Goal: Transaction & Acquisition: Purchase product/service

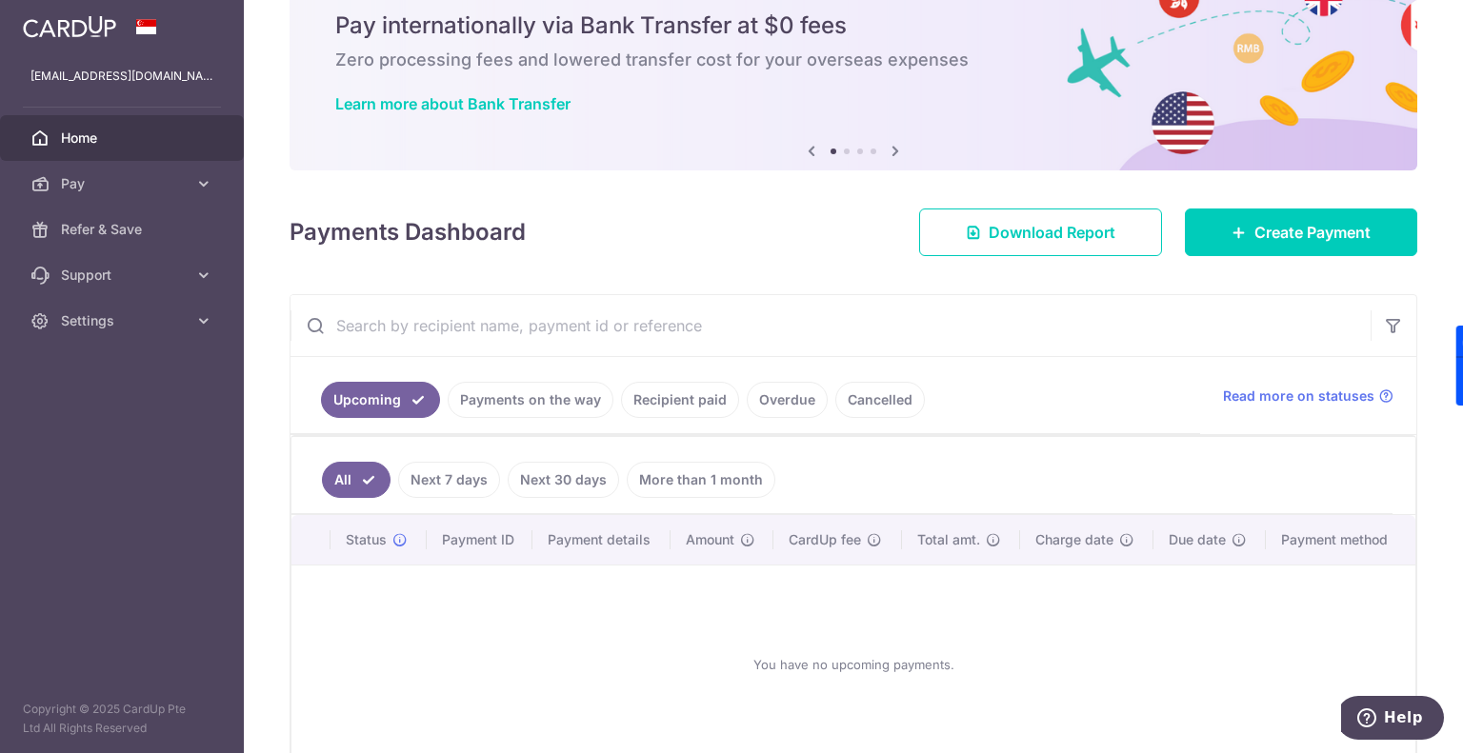
scroll to position [173, 0]
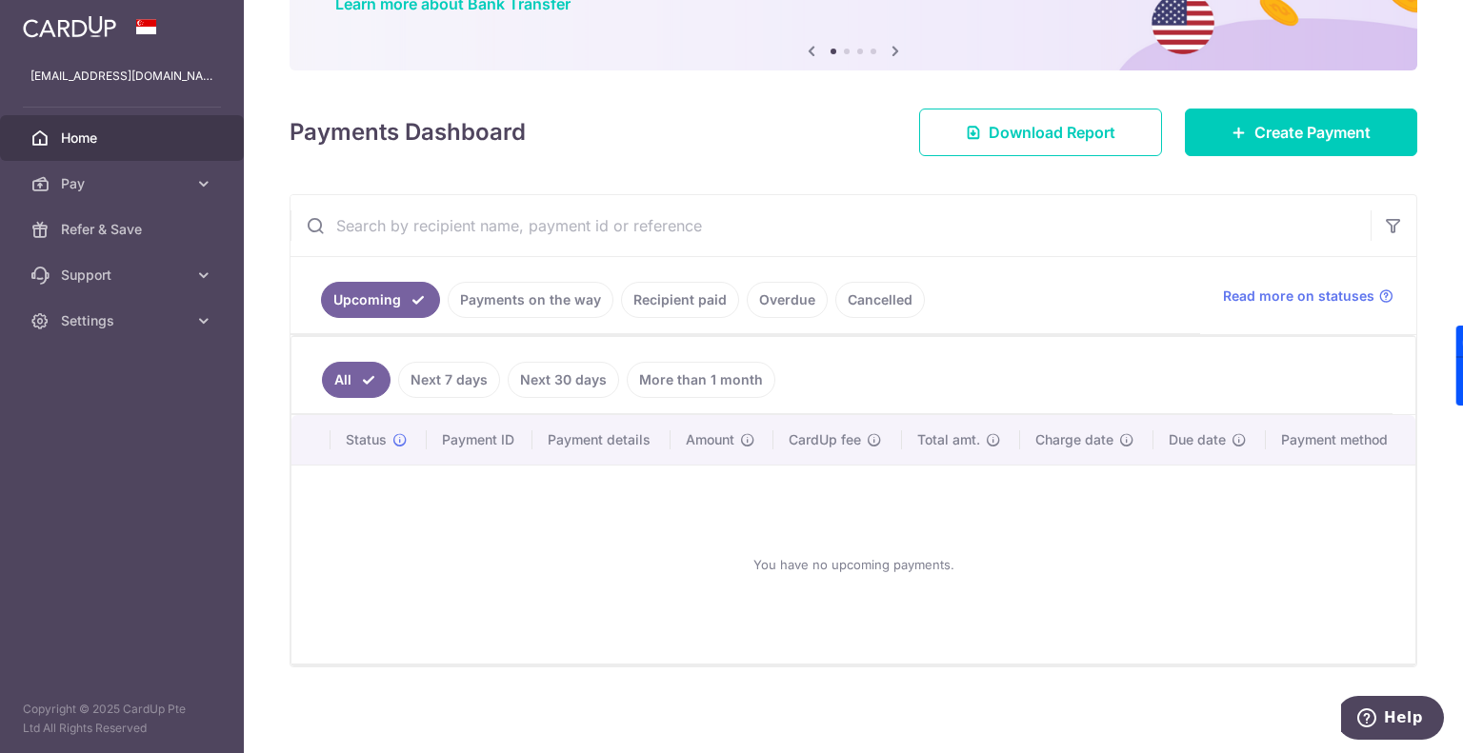
click at [671, 308] on link "Recipient paid" at bounding box center [680, 300] width 118 height 36
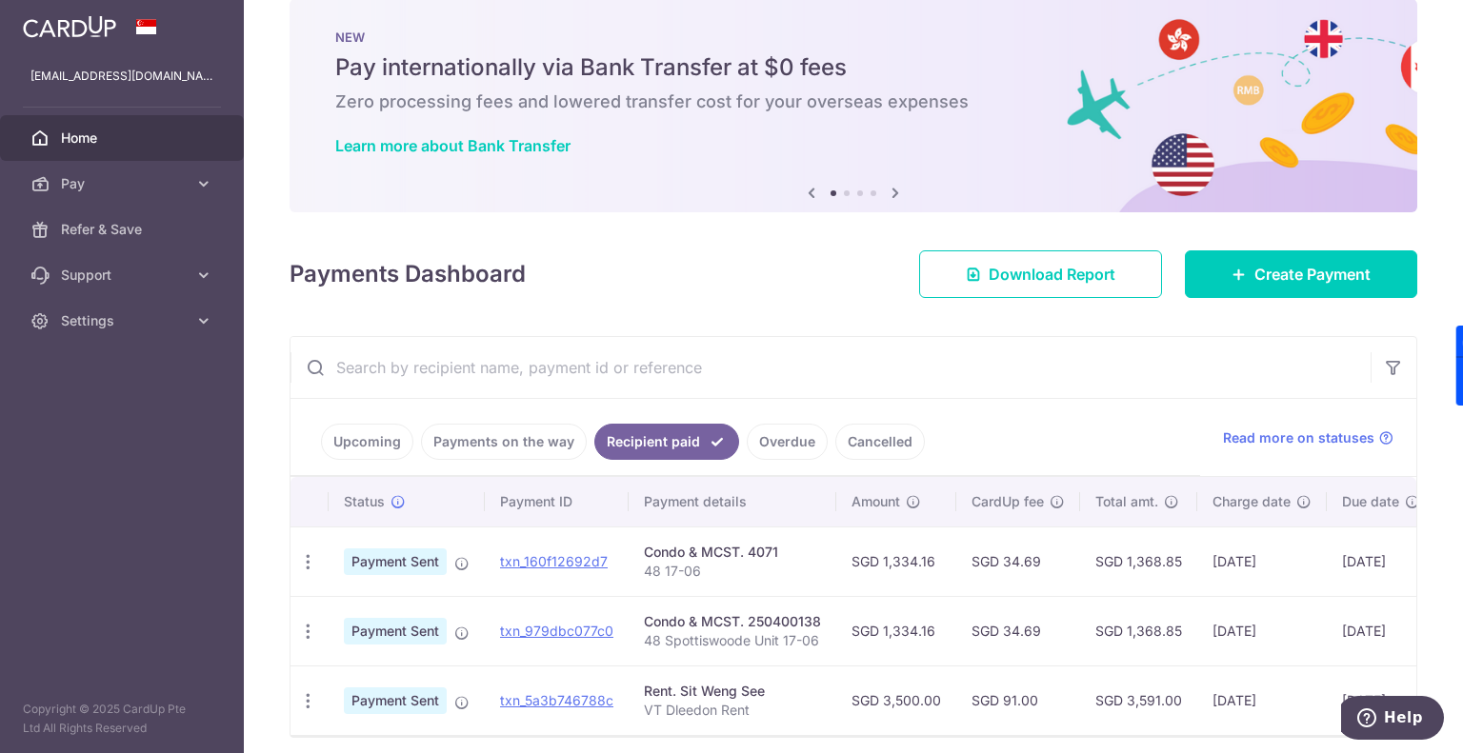
scroll to position [112, 0]
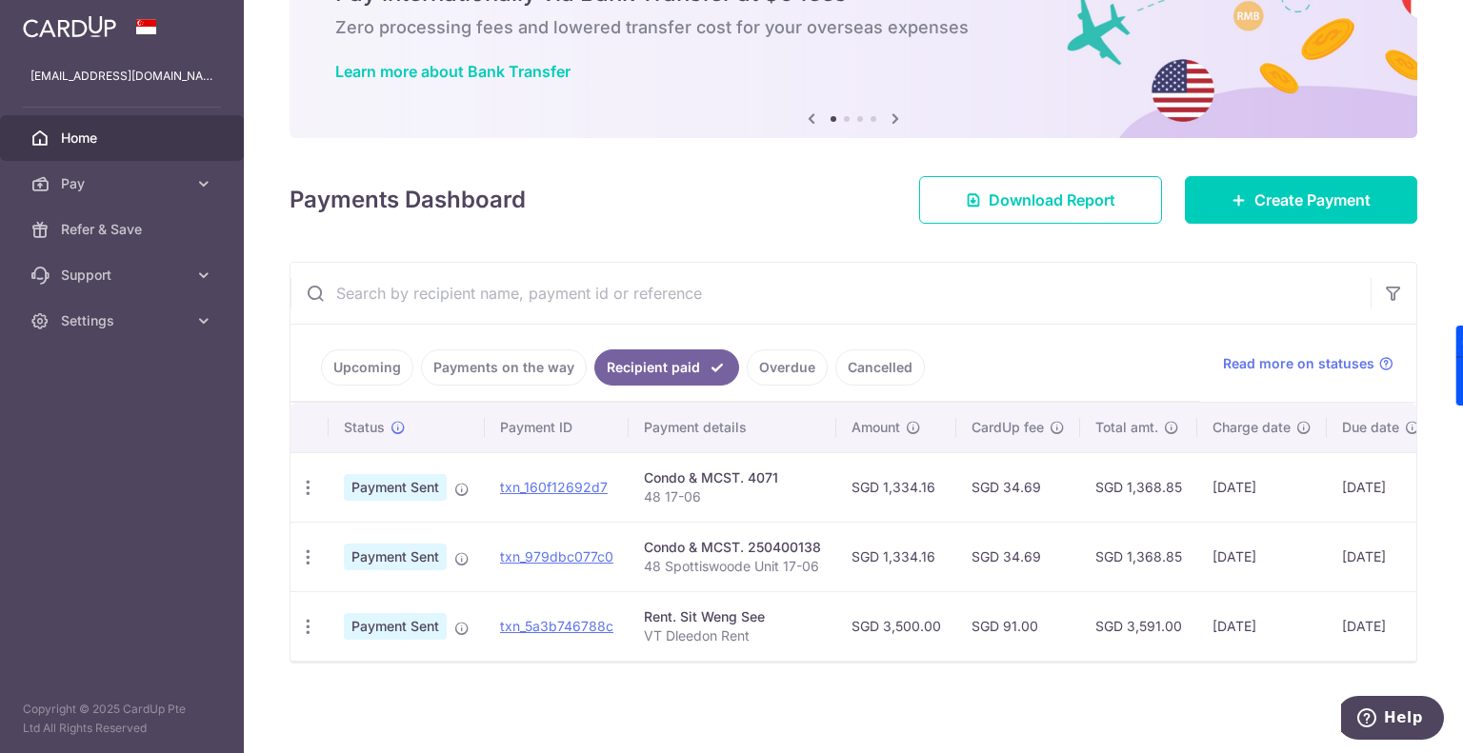
click at [739, 472] on div "Condo & MCST. 4071" at bounding box center [732, 478] width 177 height 19
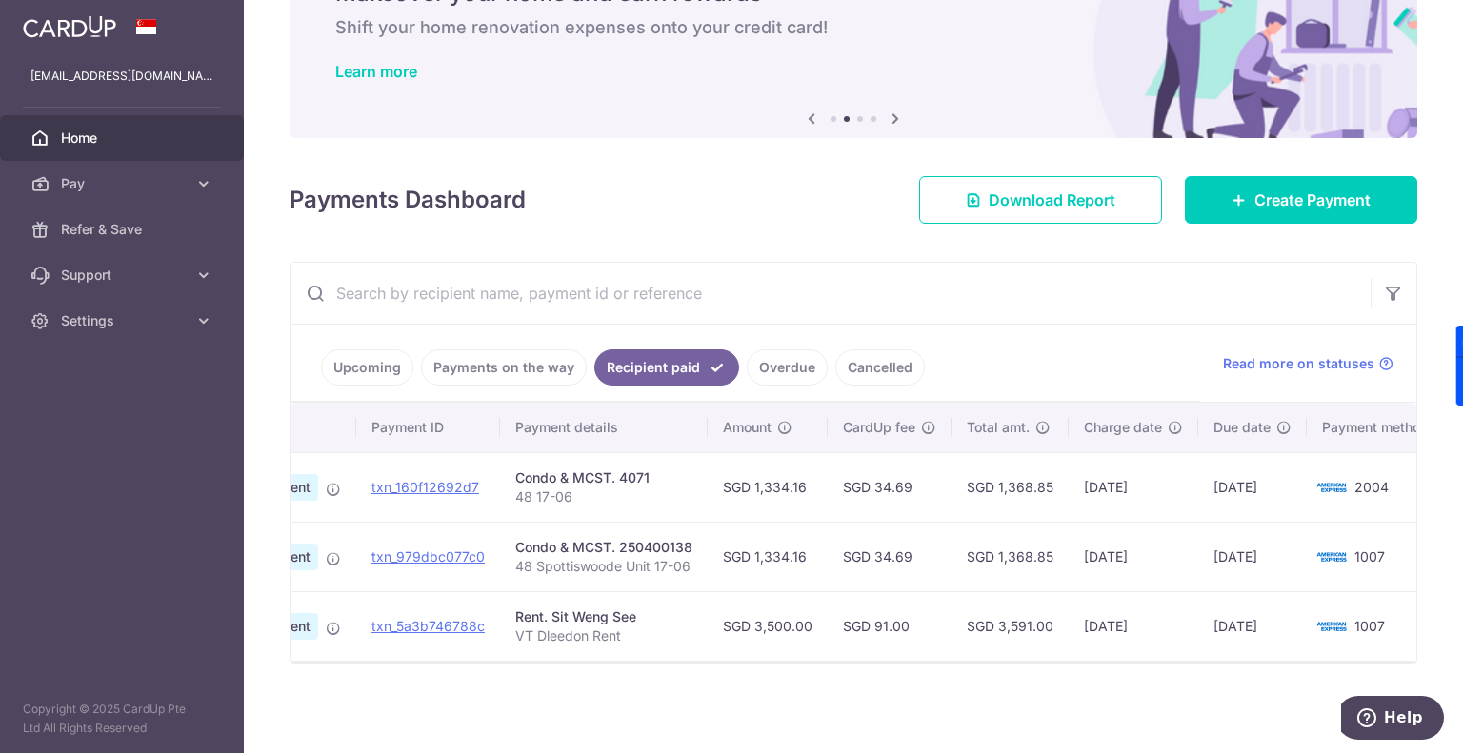
scroll to position [0, 0]
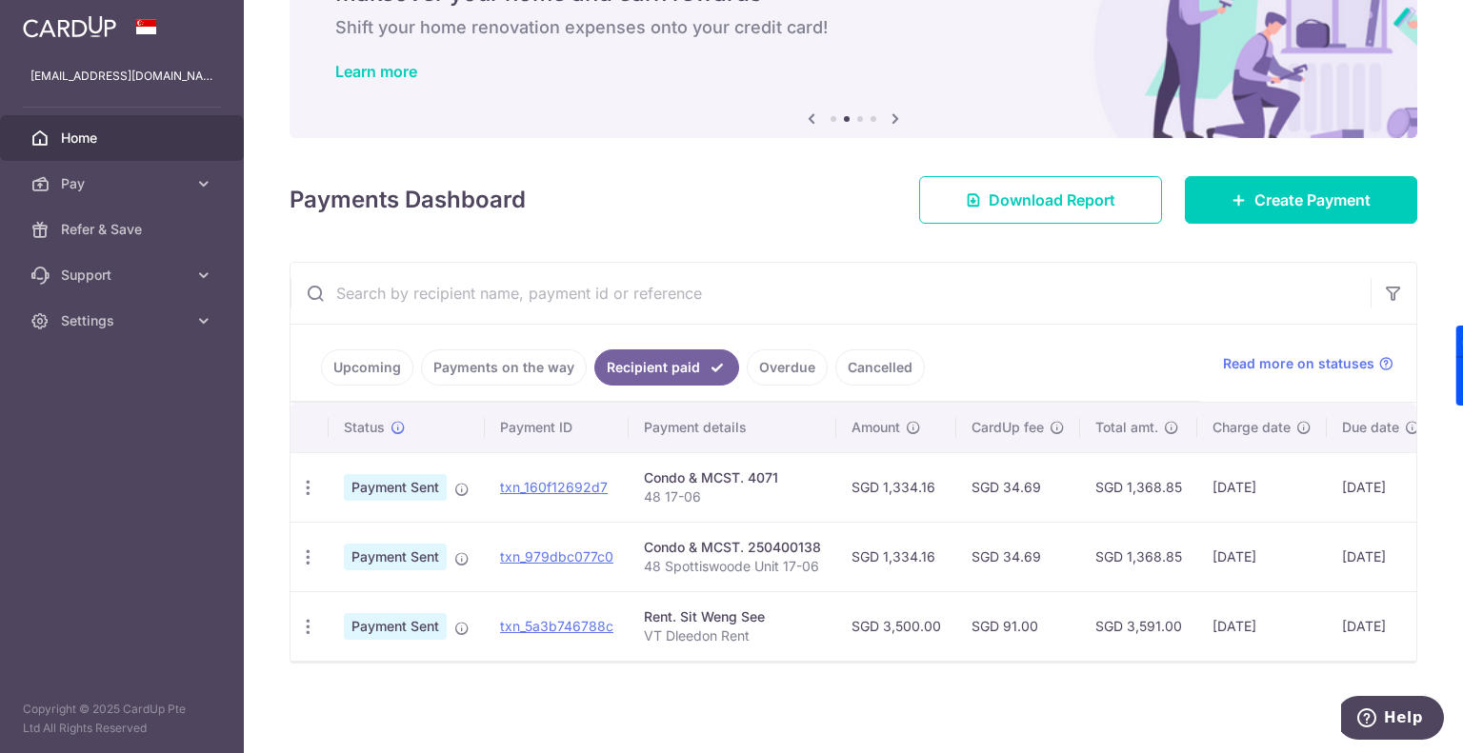
type textarea "0"
click at [760, 470] on div "Condo & MCST. 4071" at bounding box center [732, 478] width 177 height 19
click at [122, 182] on span "Pay" at bounding box center [124, 183] width 126 height 19
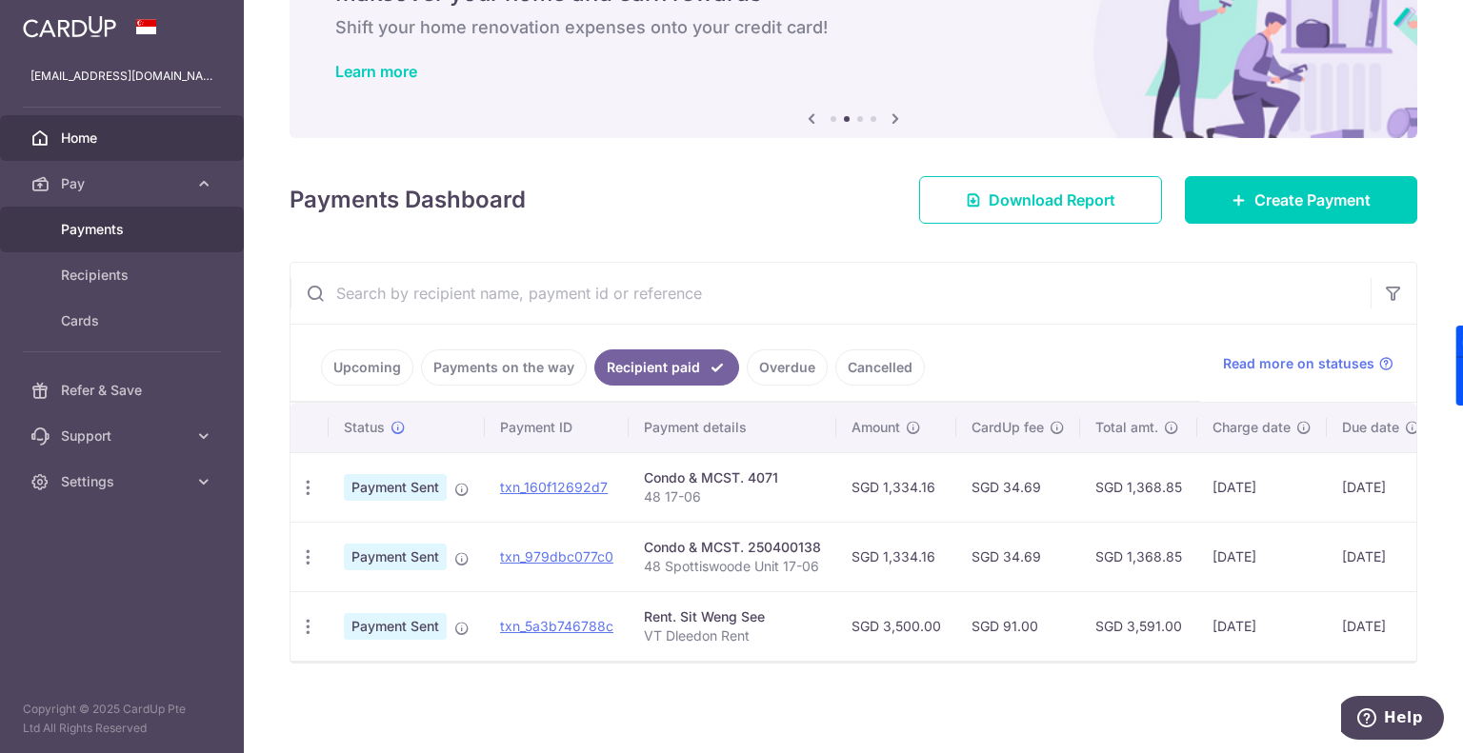
click at [114, 224] on span "Payments" at bounding box center [124, 229] width 126 height 19
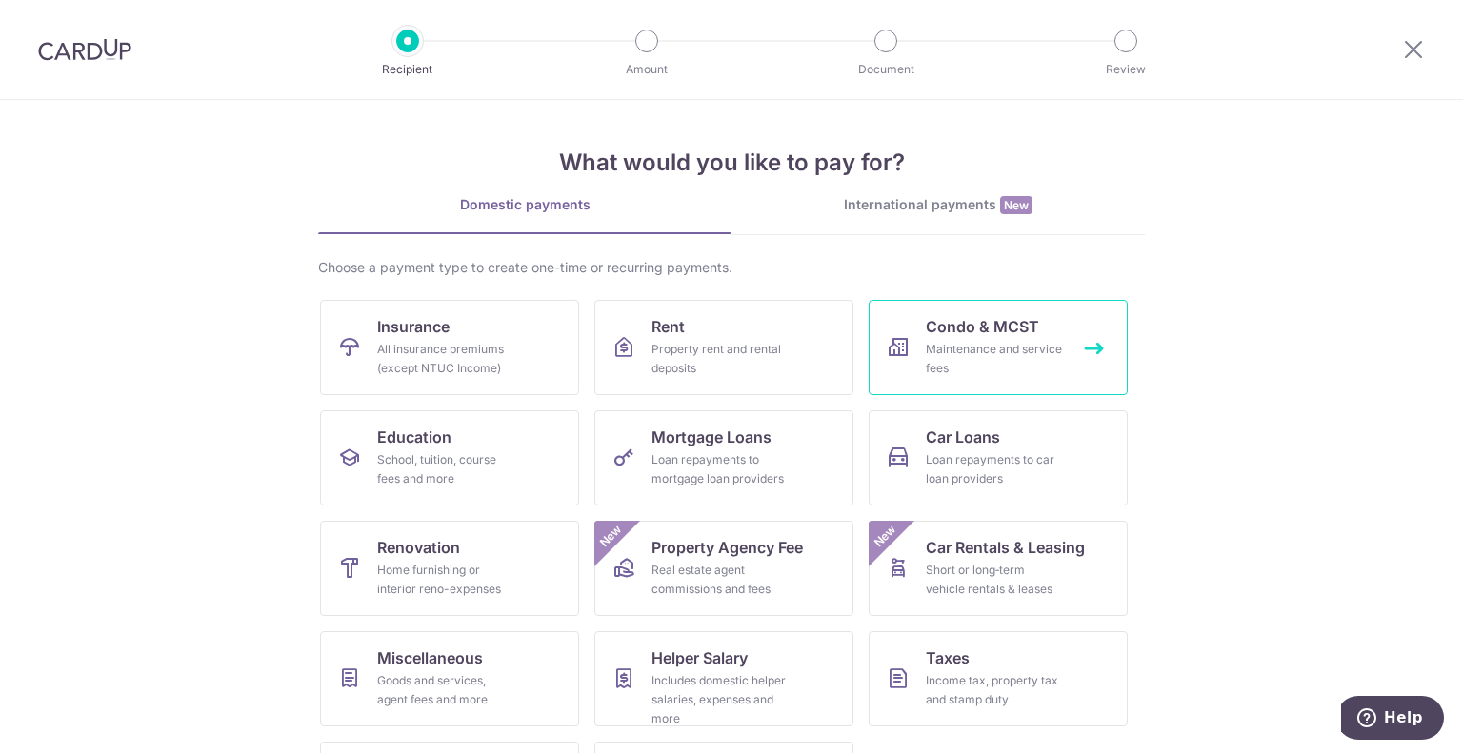
click at [937, 344] on div "Maintenance and service fees" at bounding box center [994, 359] width 137 height 38
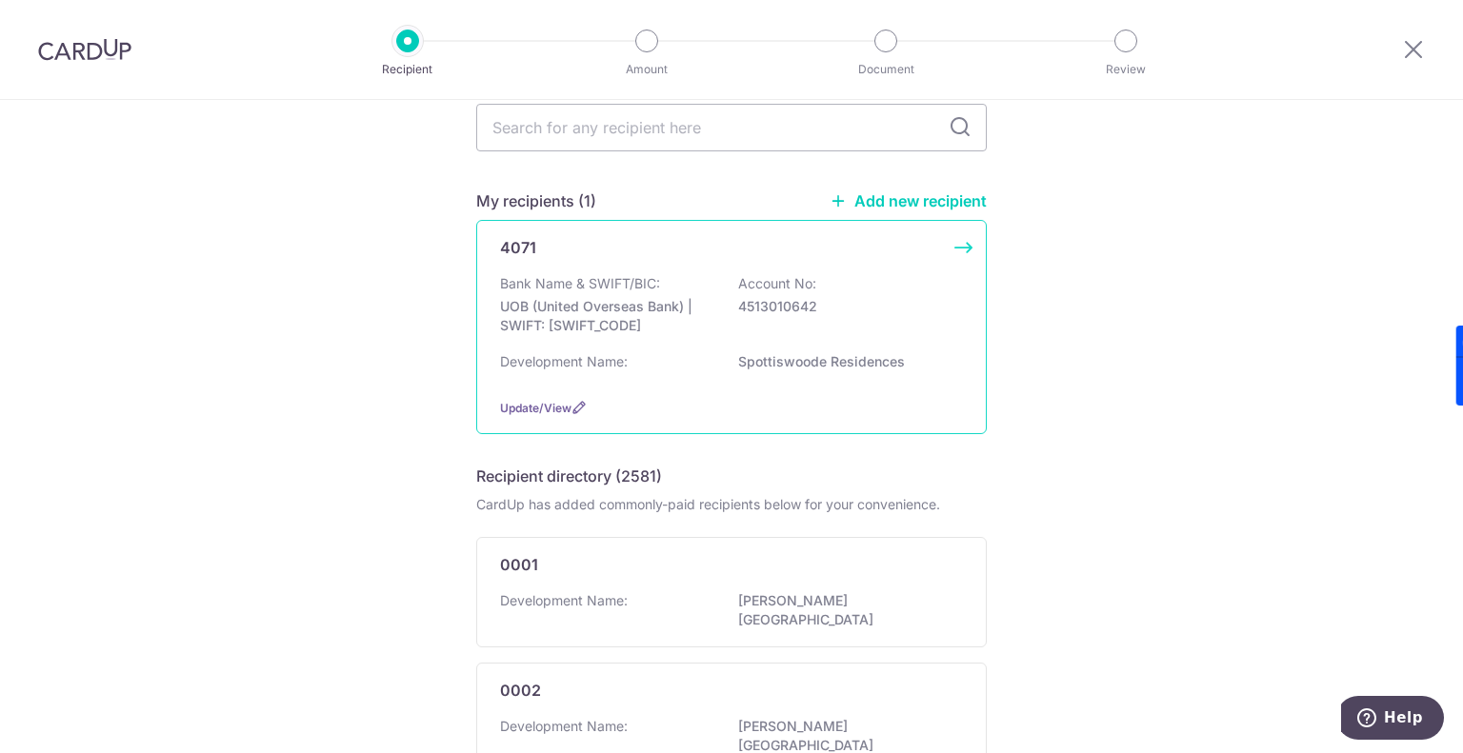
scroll to position [190, 0]
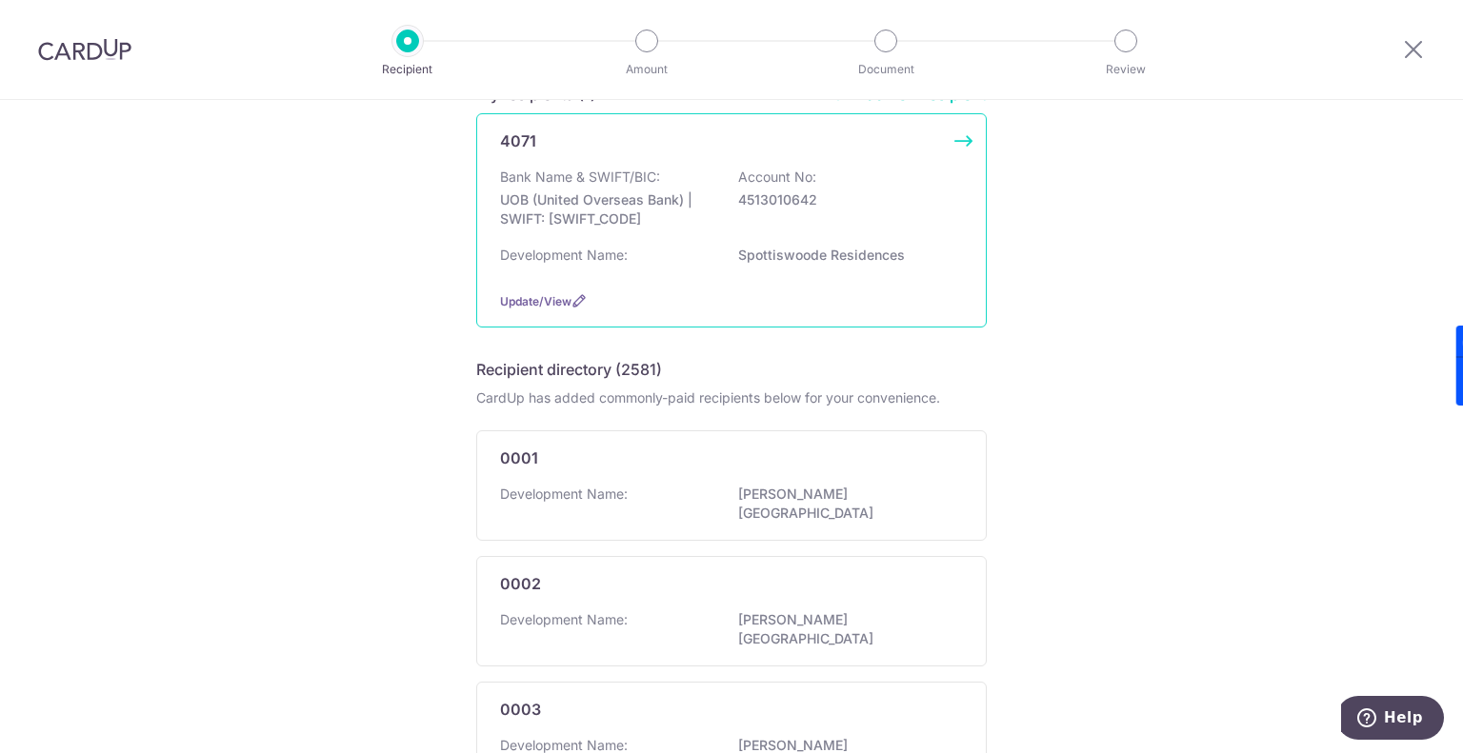
click at [678, 156] on div "4071 Bank Name & SWIFT/BIC: UOB (United Overseas Bank) | SWIFT: UOVBSGSGXXX Acc…" at bounding box center [731, 220] width 510 height 214
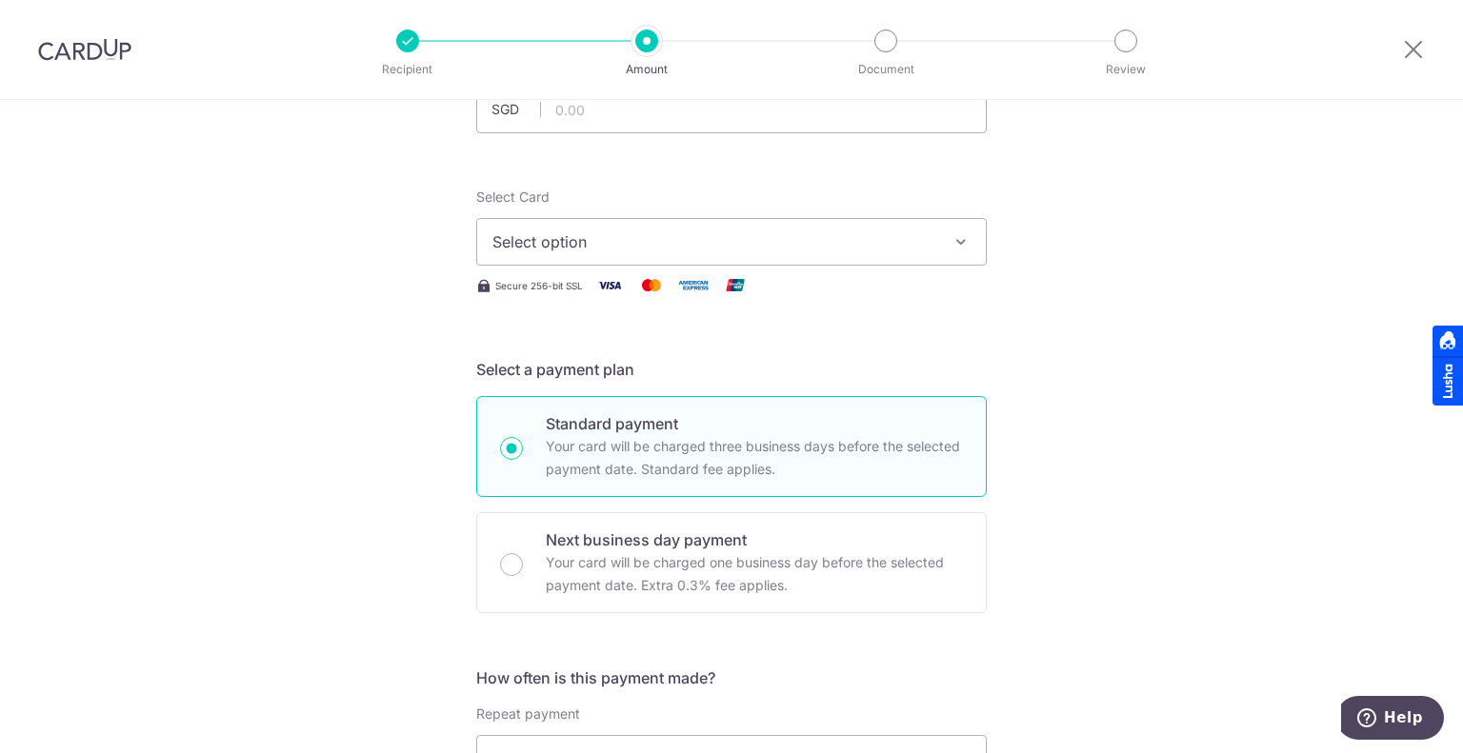
scroll to position [95, 0]
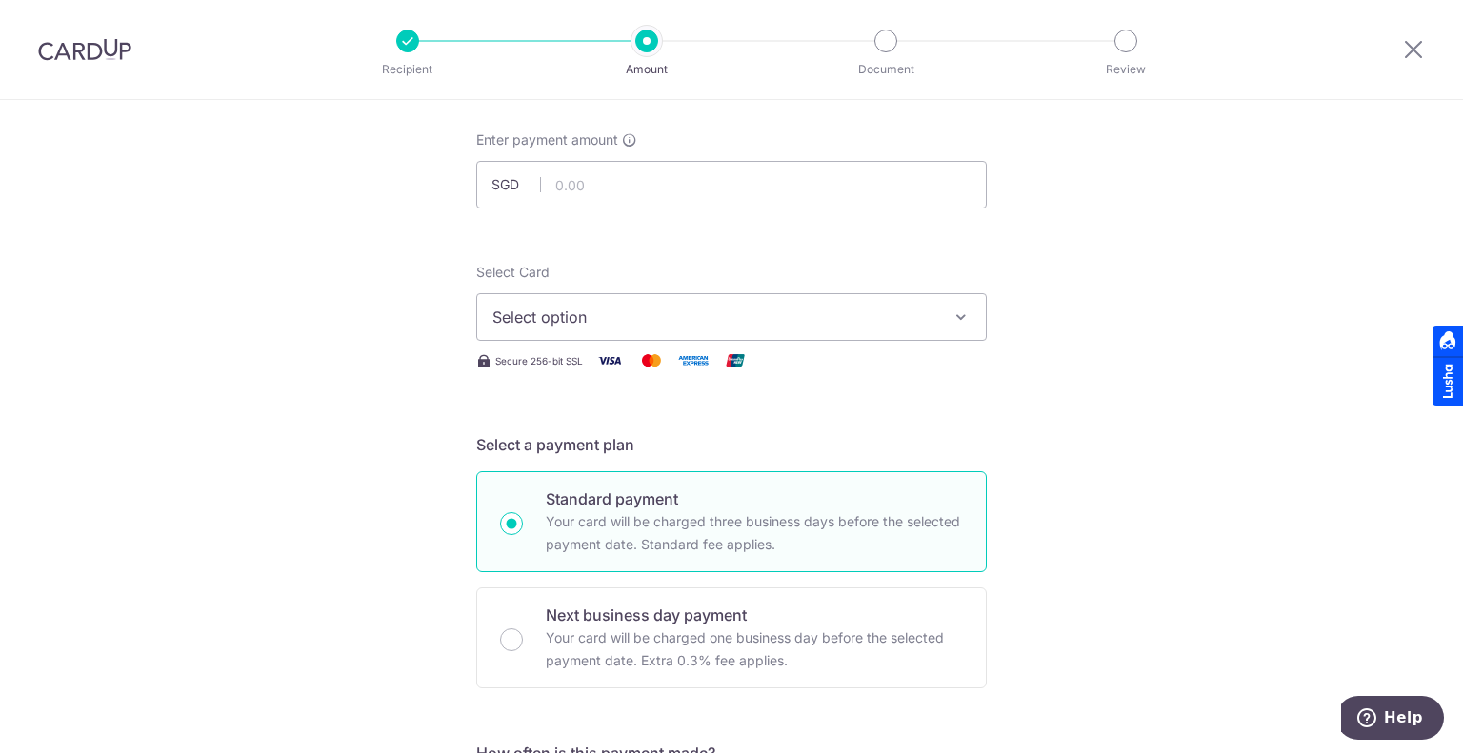
click at [705, 318] on span "Select option" at bounding box center [714, 317] width 444 height 23
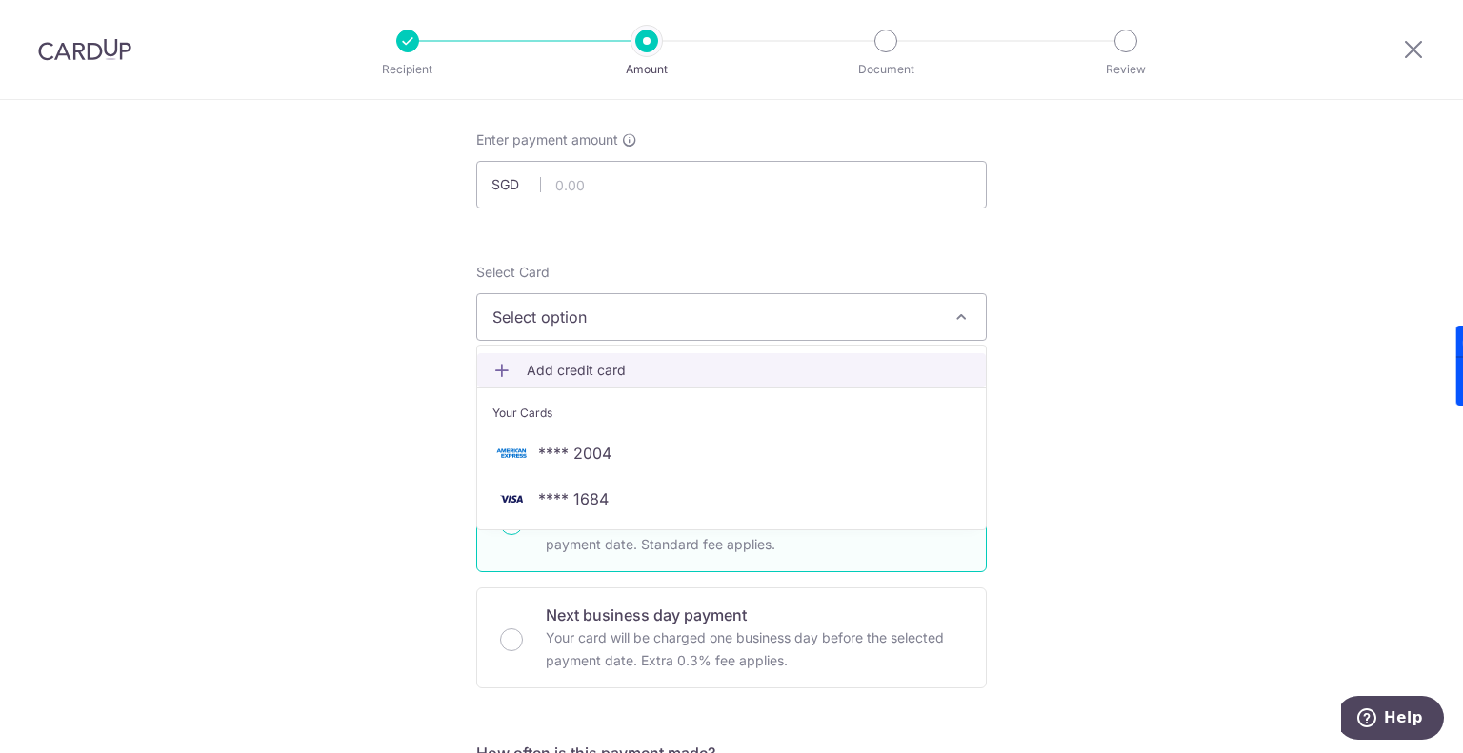
click at [598, 356] on link "Add credit card" at bounding box center [731, 370] width 509 height 34
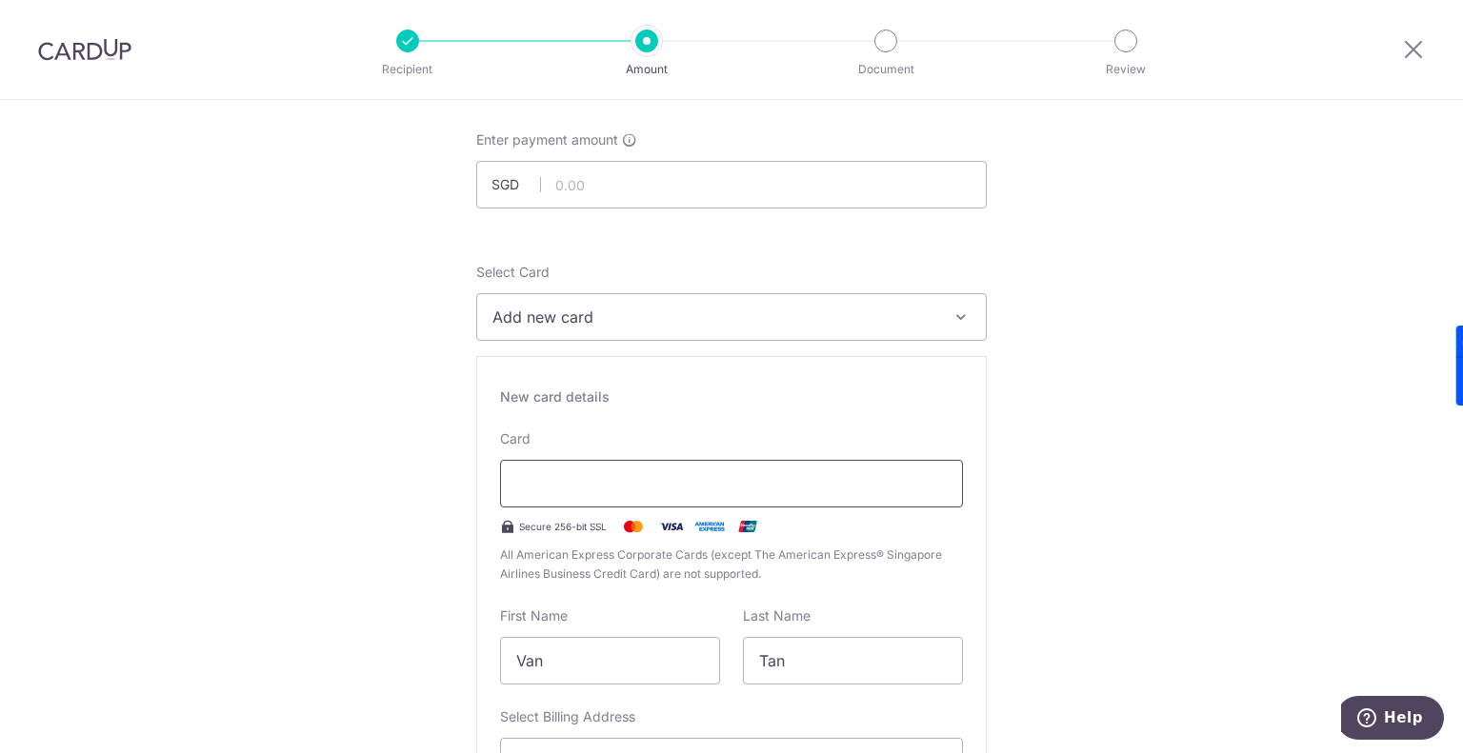
type input "08 / 2030"
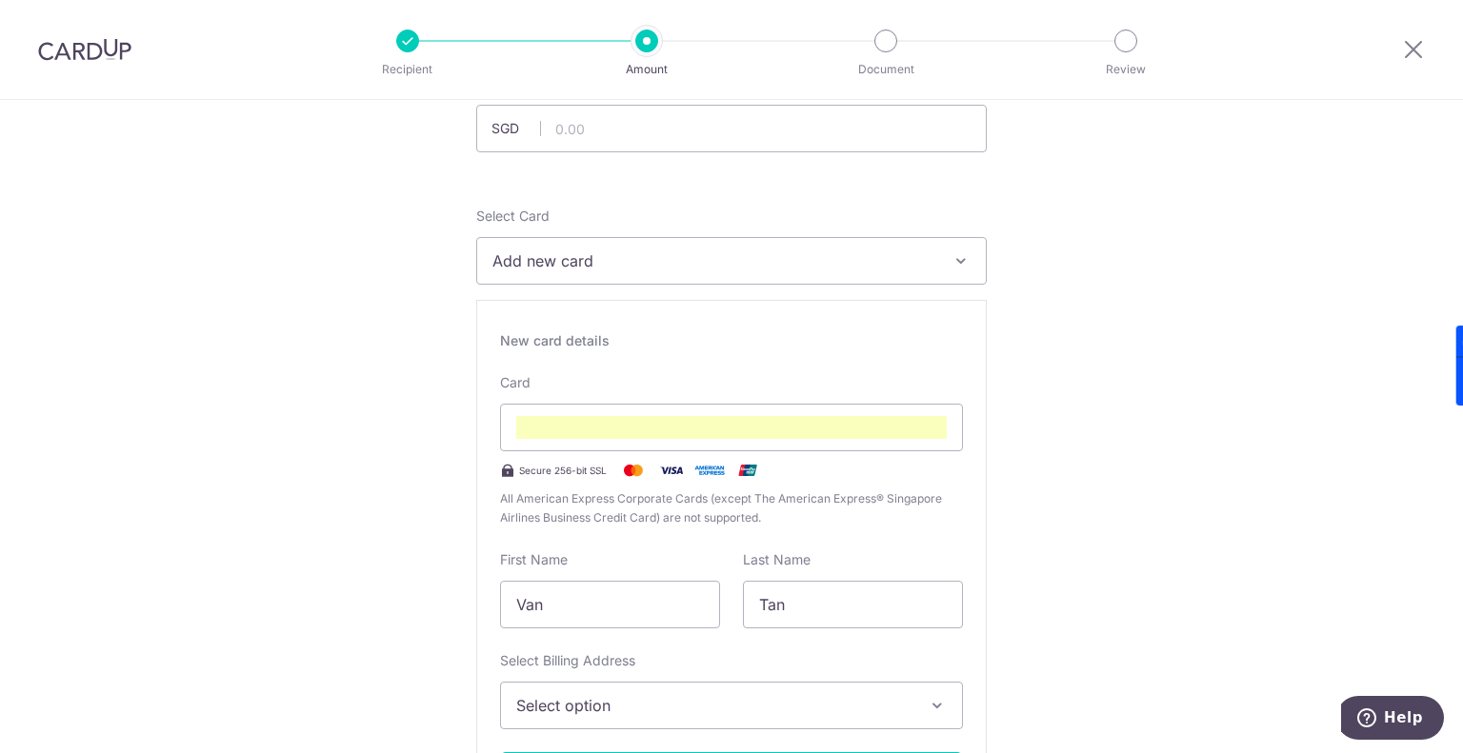
click at [663, 266] on span "Add new card" at bounding box center [714, 260] width 444 height 23
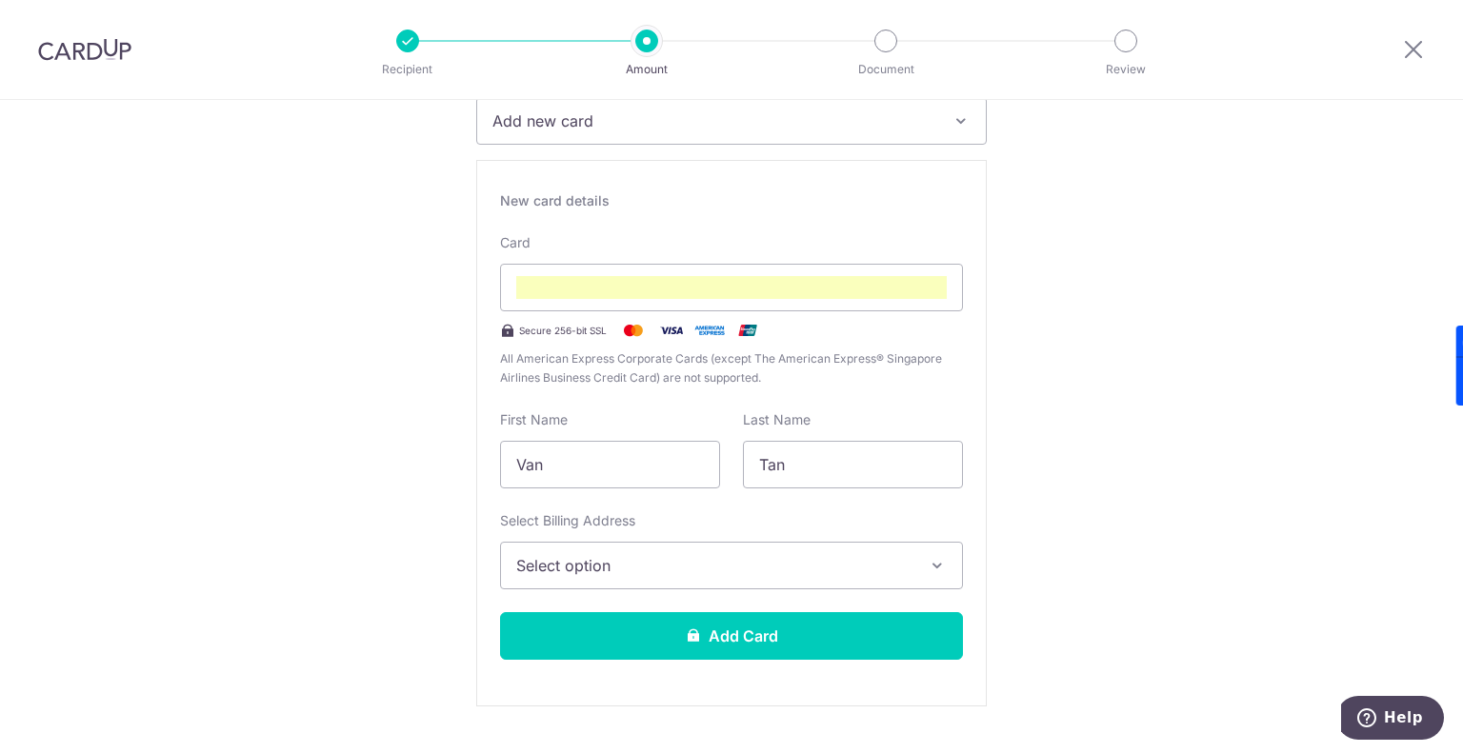
scroll to position [437, 0]
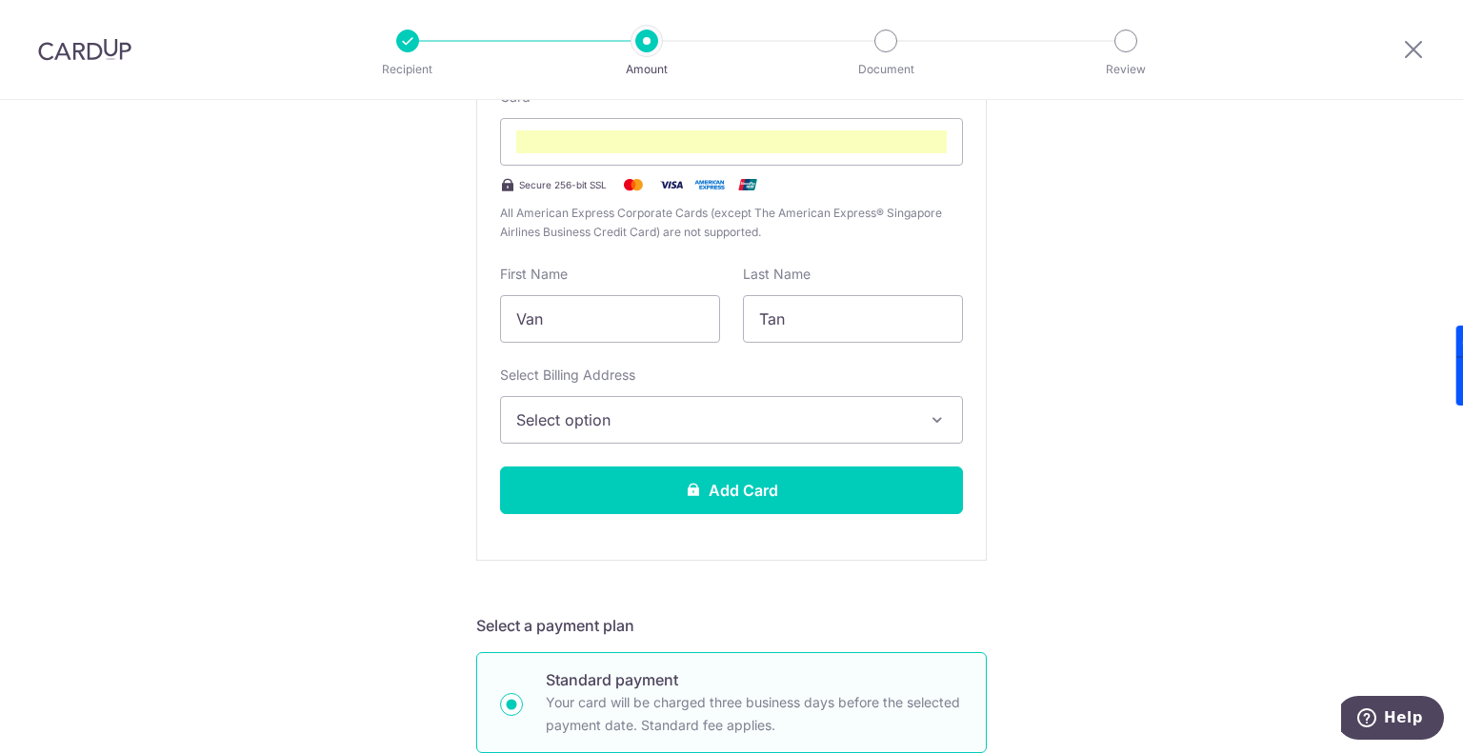
click at [590, 429] on span "Select option" at bounding box center [714, 420] width 396 height 23
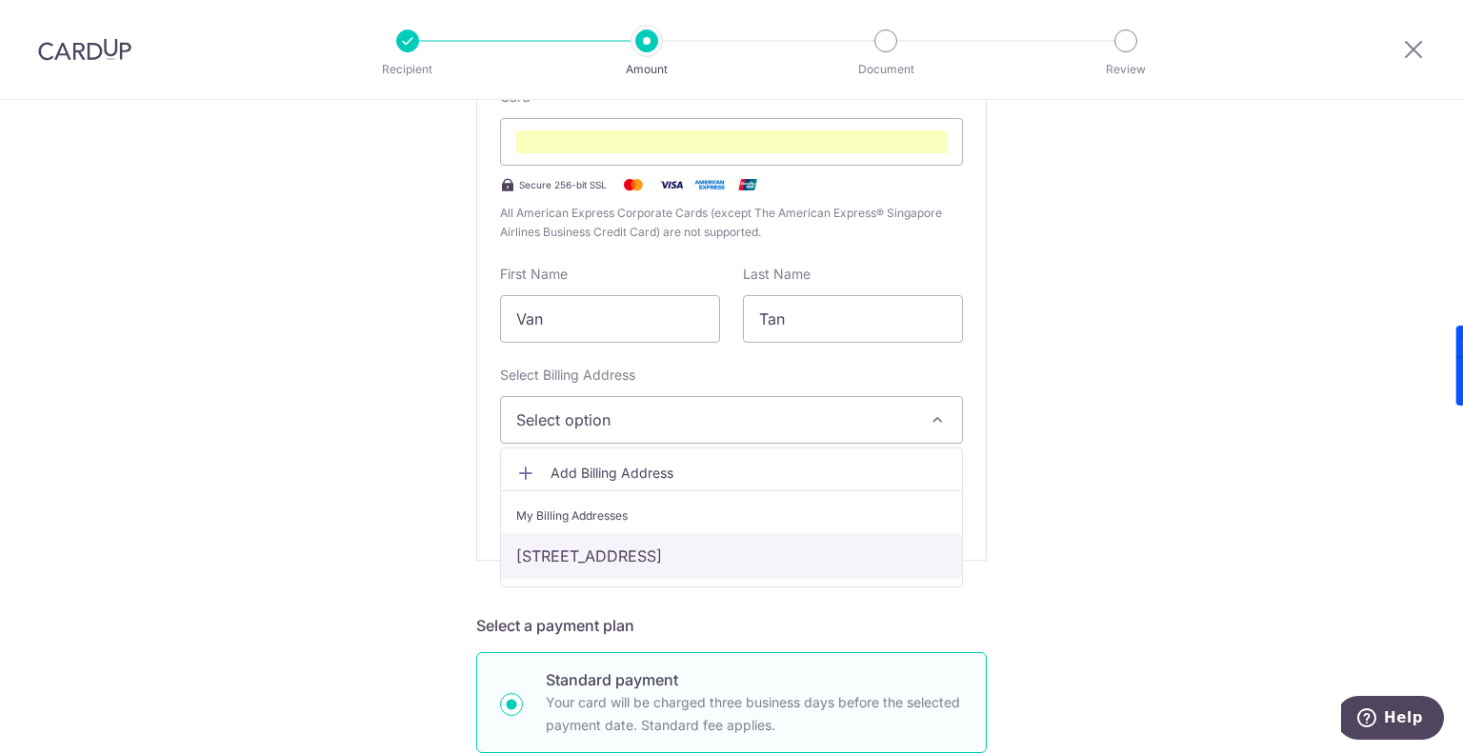
click at [606, 544] on link "[STREET_ADDRESS]" at bounding box center [731, 556] width 461 height 46
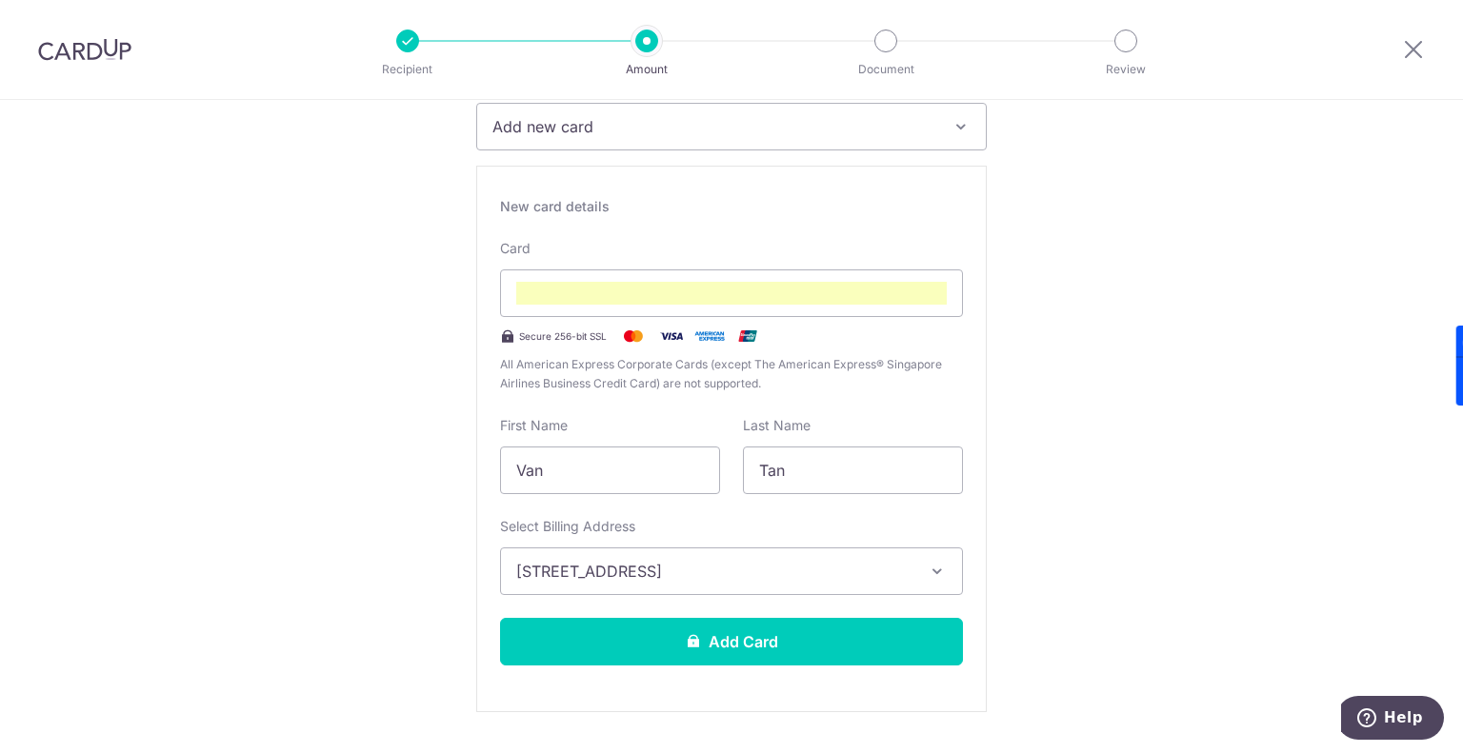
scroll to position [0, 0]
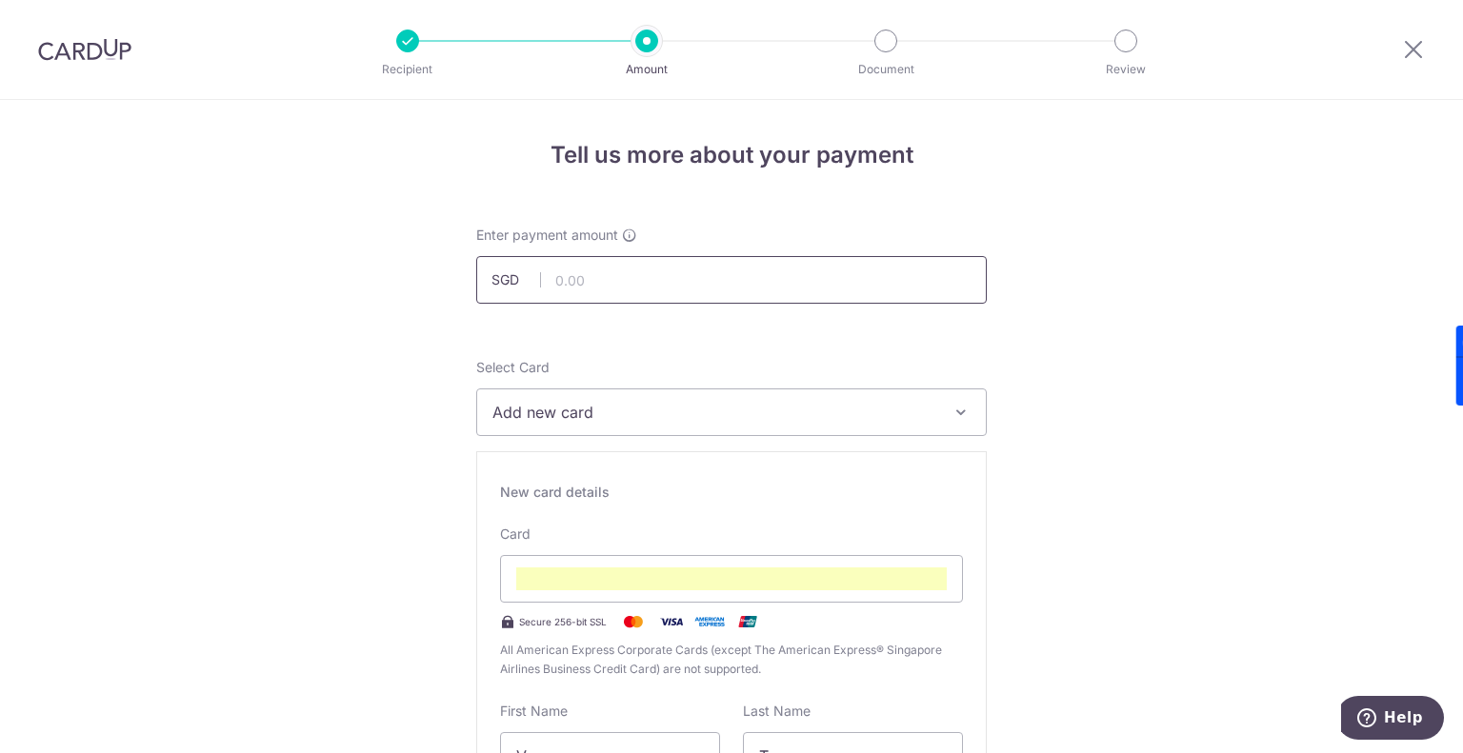
click at [638, 273] on input "text" at bounding box center [731, 280] width 510 height 48
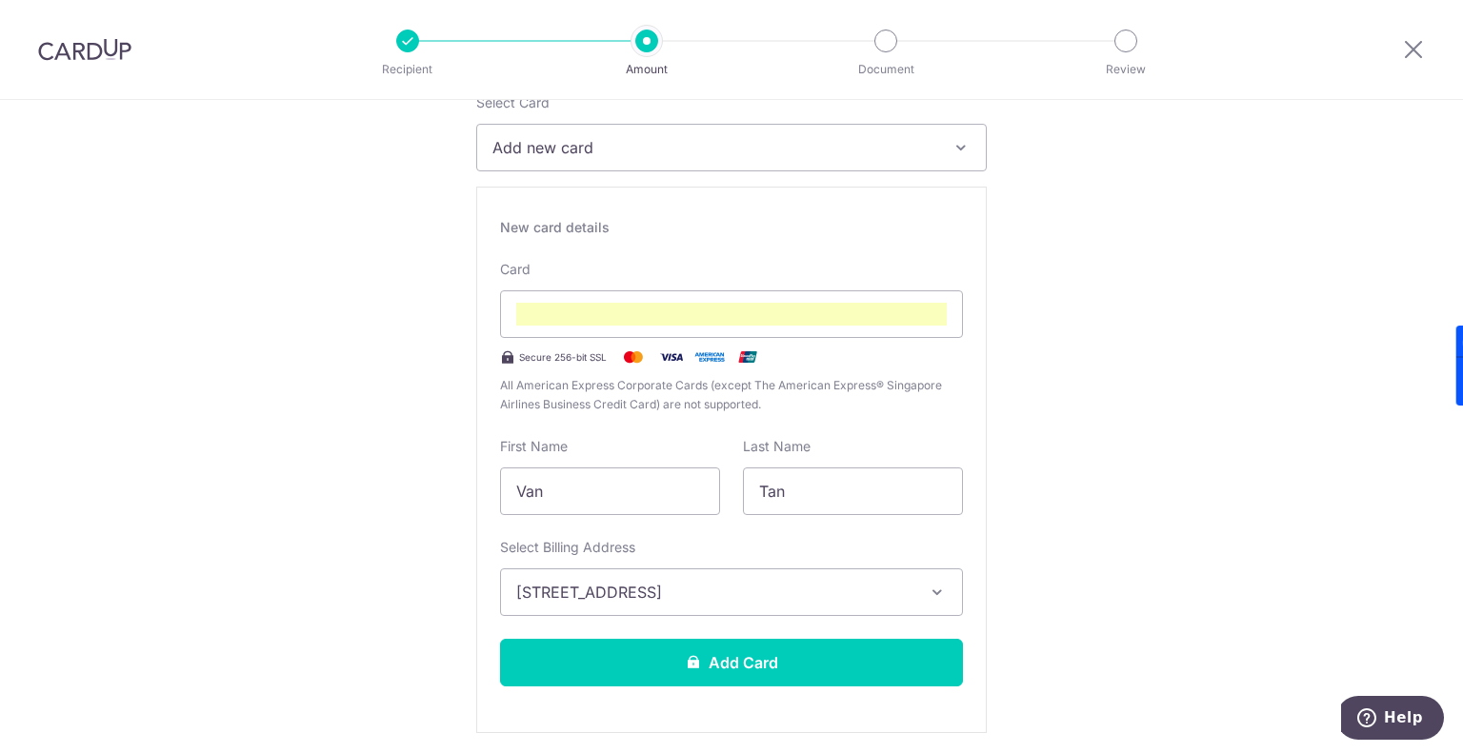
scroll to position [286, 0]
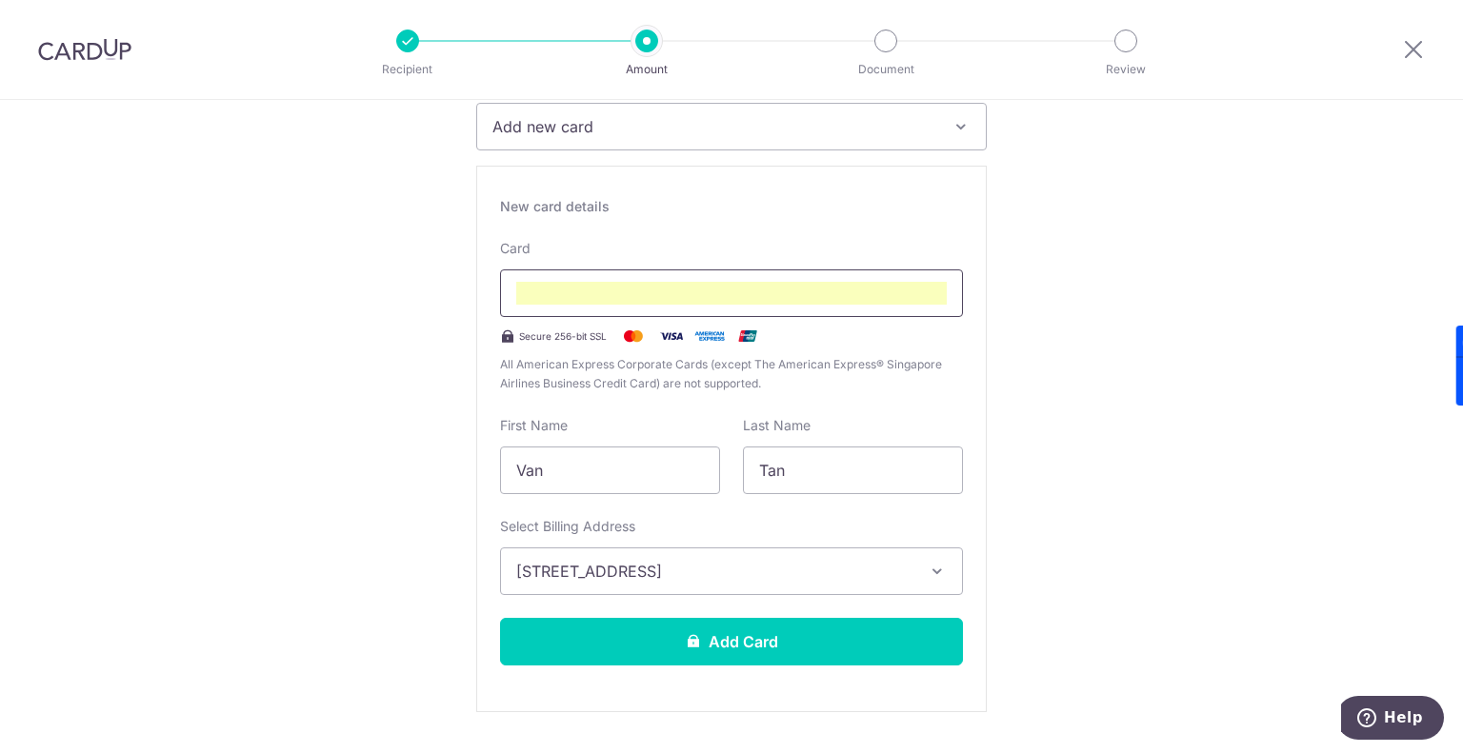
type input "1,334.16"
click at [784, 641] on button "Add Card" at bounding box center [731, 642] width 463 height 48
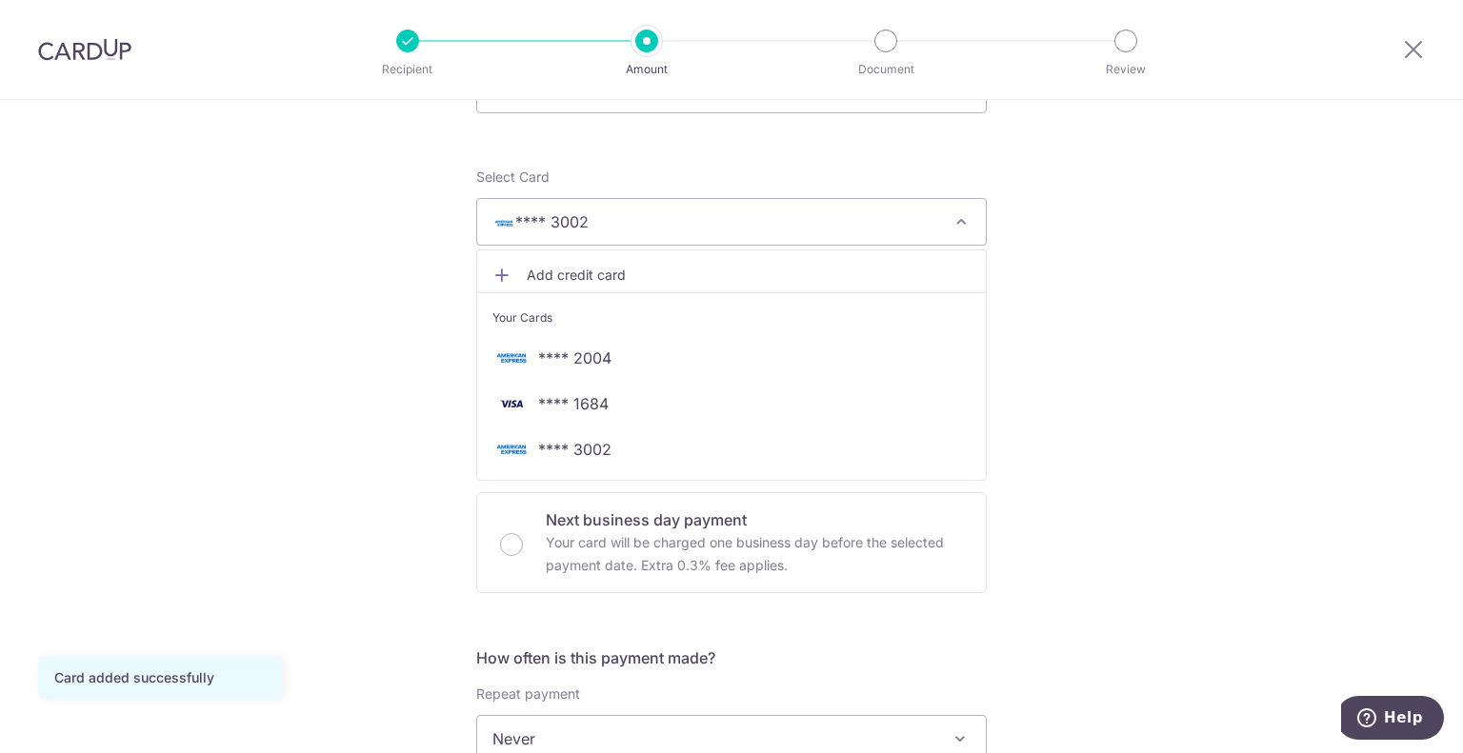
drag, startPoint x: 1107, startPoint y: 278, endPoint x: 1078, endPoint y: 277, distance: 29.5
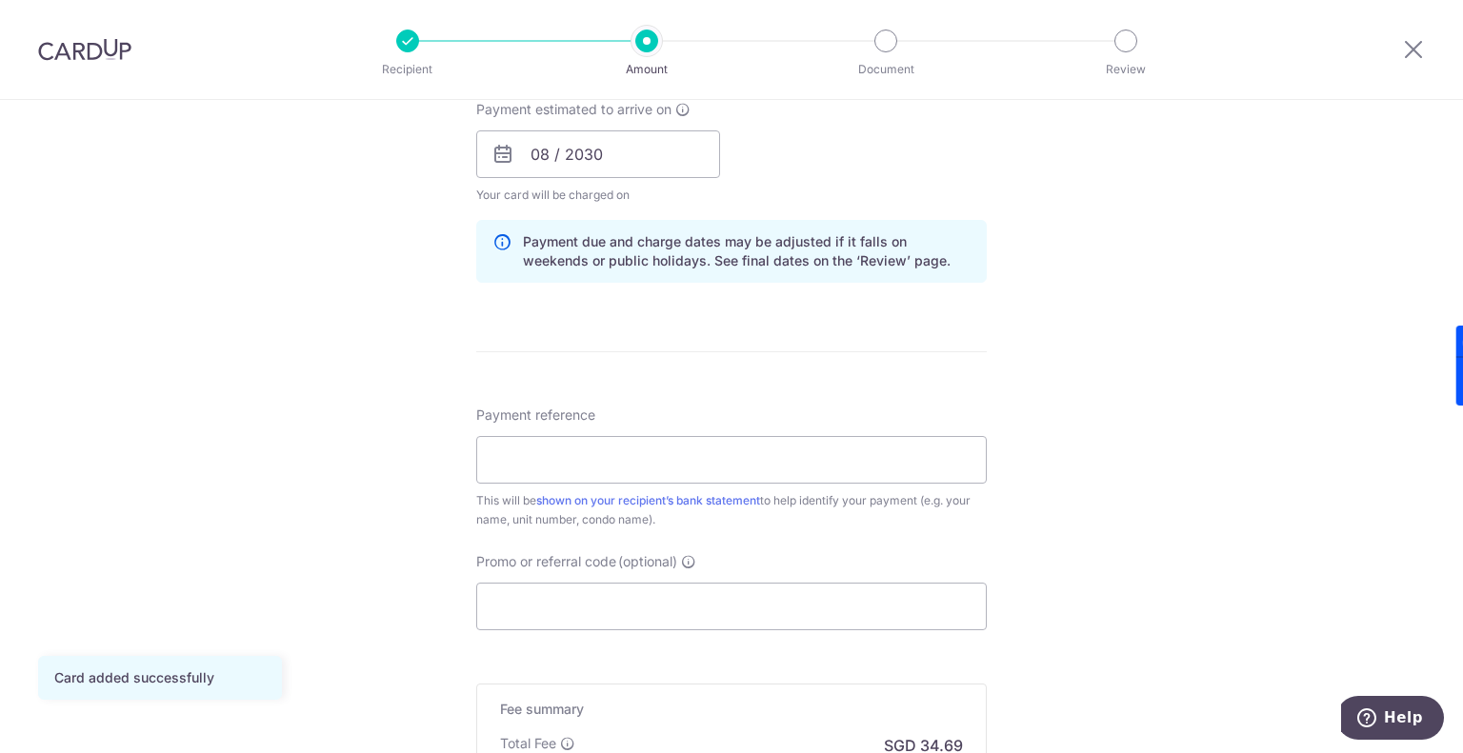
scroll to position [1047, 0]
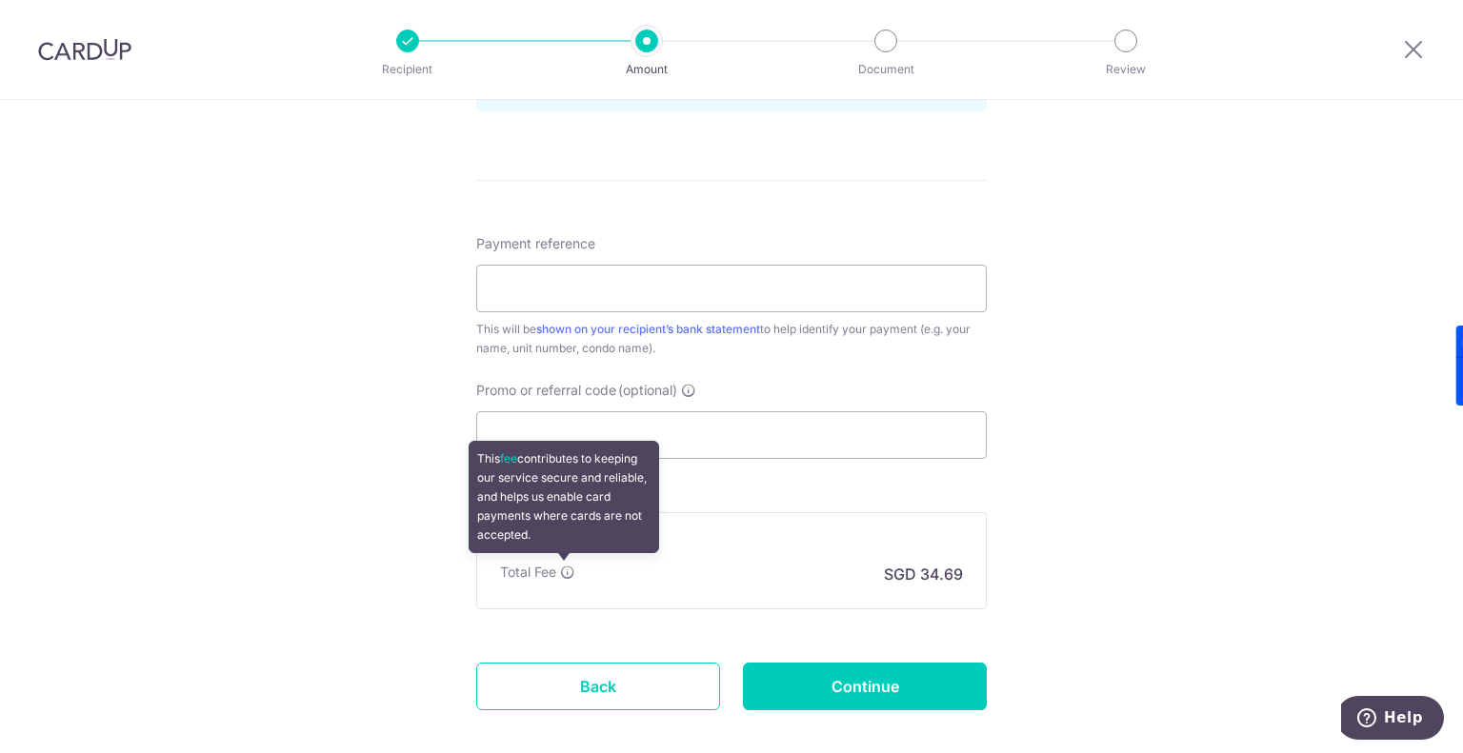
click at [560, 570] on icon at bounding box center [567, 572] width 15 height 15
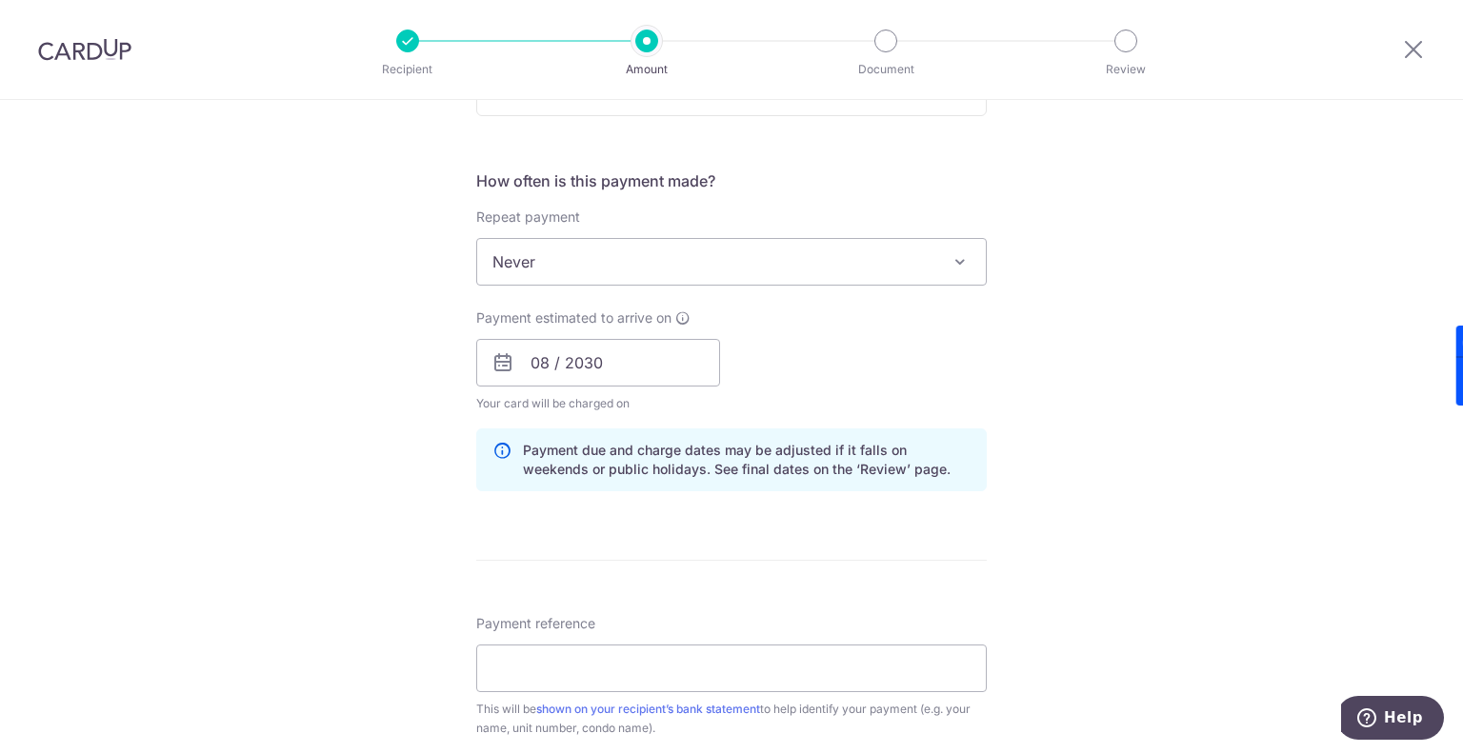
scroll to position [857, 0]
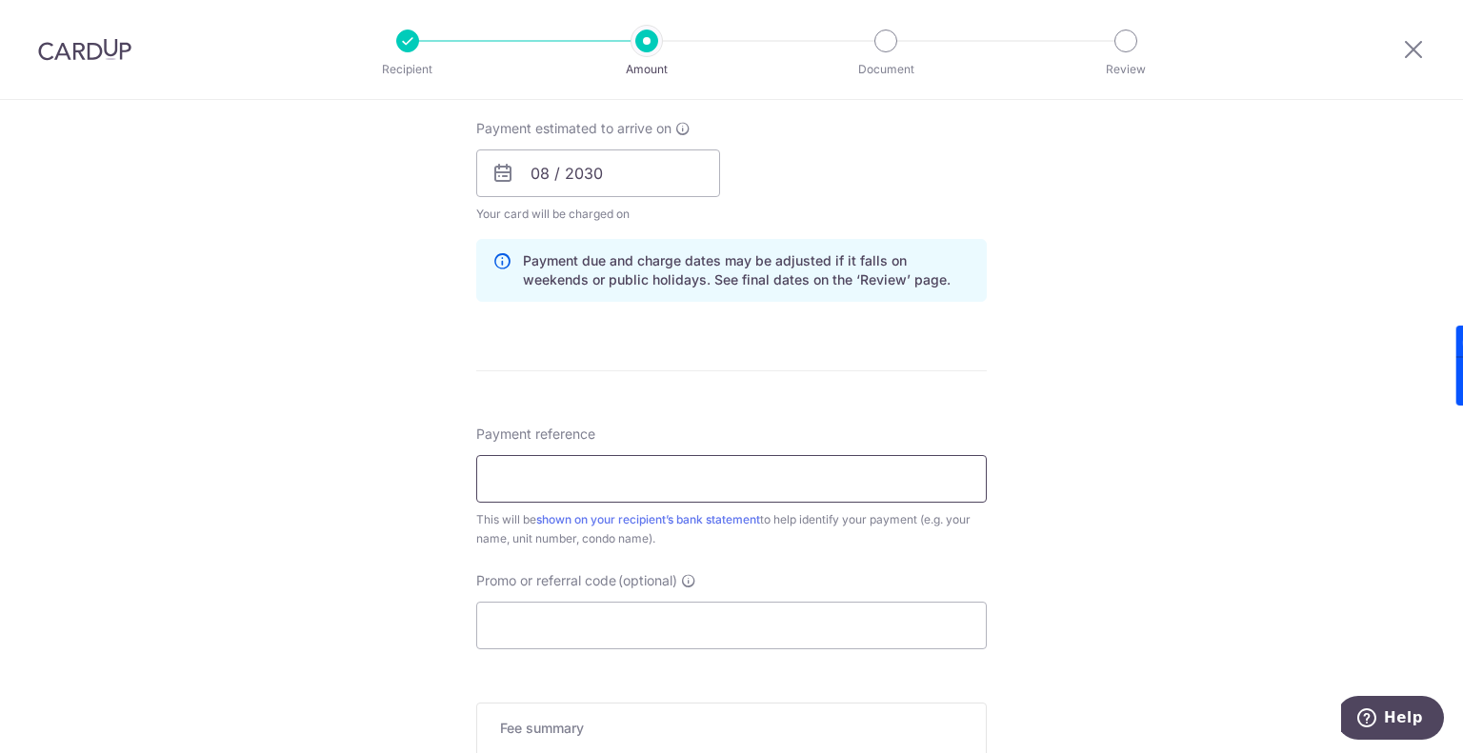
click at [585, 483] on input "Payment reference" at bounding box center [731, 479] width 510 height 48
type input "#48#17-06"
click at [580, 460] on input "#48#17-06" at bounding box center [731, 479] width 510 height 48
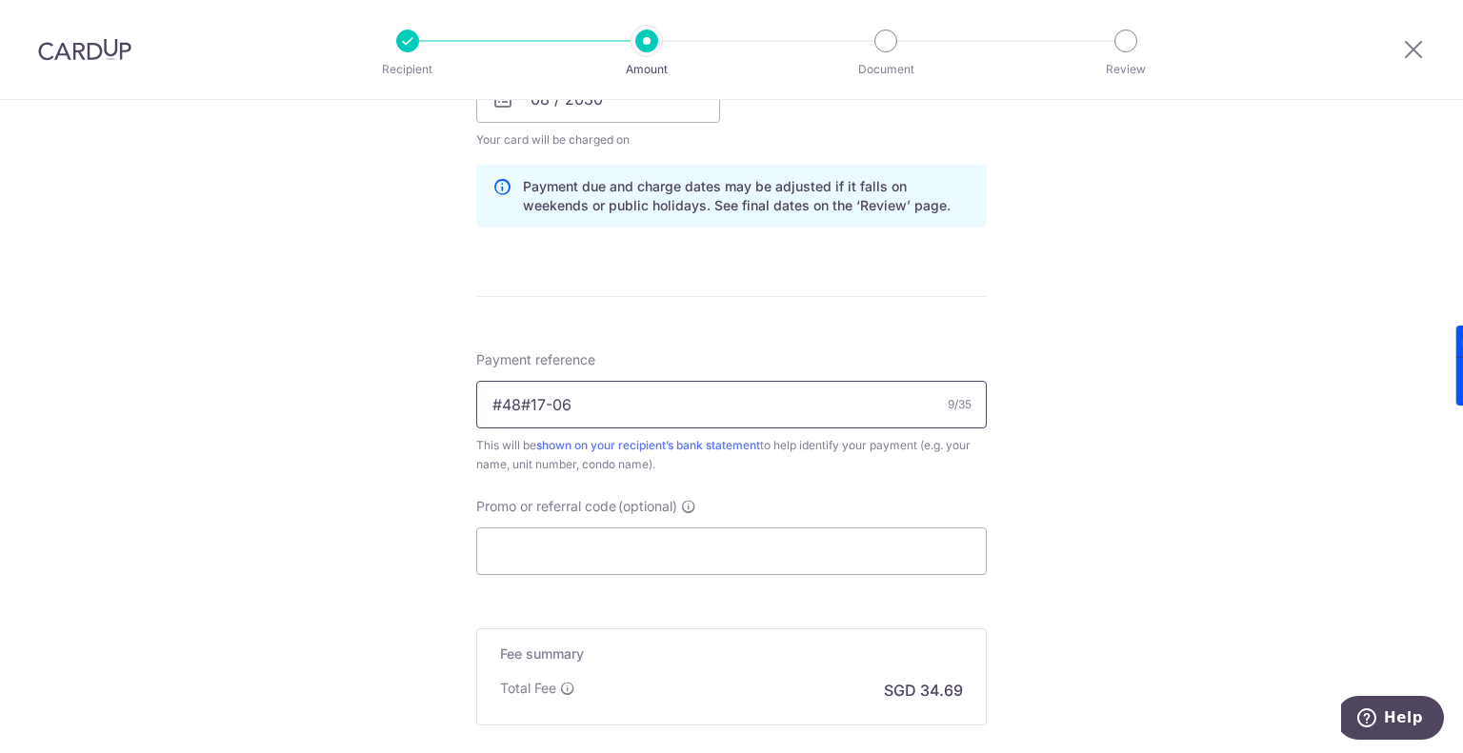
scroll to position [1047, 0]
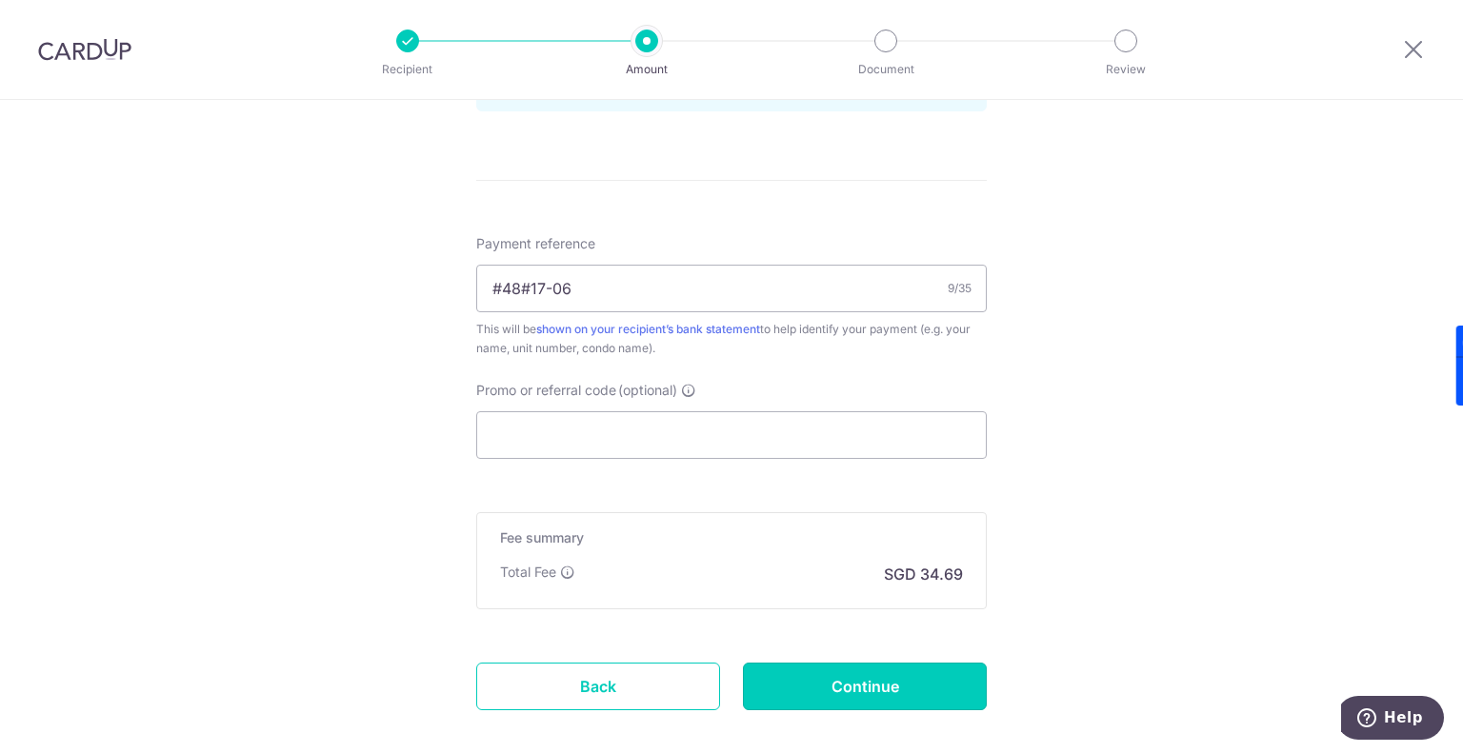
click at [912, 667] on input "Continue" at bounding box center [865, 687] width 244 height 48
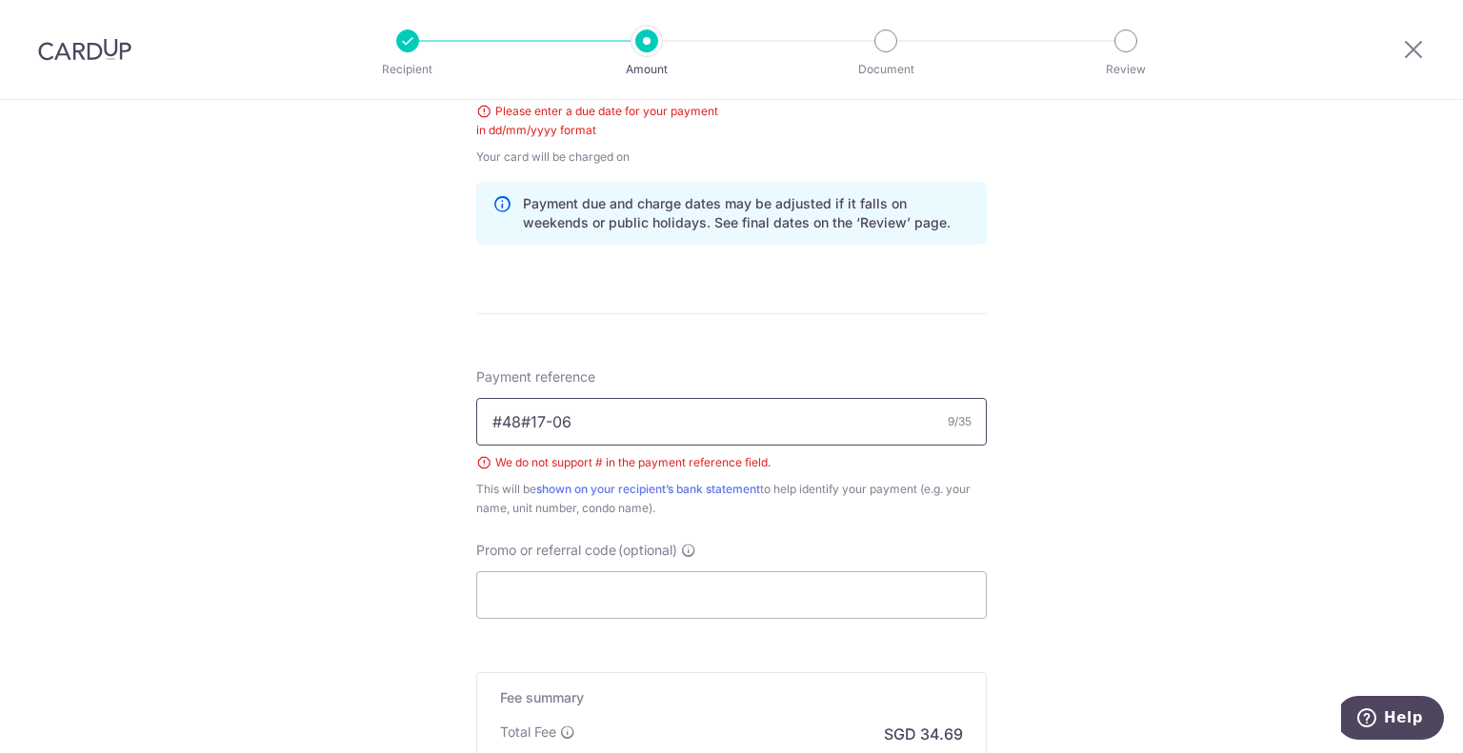
drag, startPoint x: 621, startPoint y: 427, endPoint x: 484, endPoint y: 418, distance: 137.4
click at [484, 418] on input "#48#17-06" at bounding box center [731, 422] width 510 height 48
type input "Unit 48 17-06"
drag, startPoint x: 359, startPoint y: 366, endPoint x: 347, endPoint y: 362, distance: 13.0
click at [352, 362] on div "Tell us more about your payment Enter payment amount SGD 1,334.16 1334.16 Selec…" at bounding box center [731, 76] width 1463 height 1873
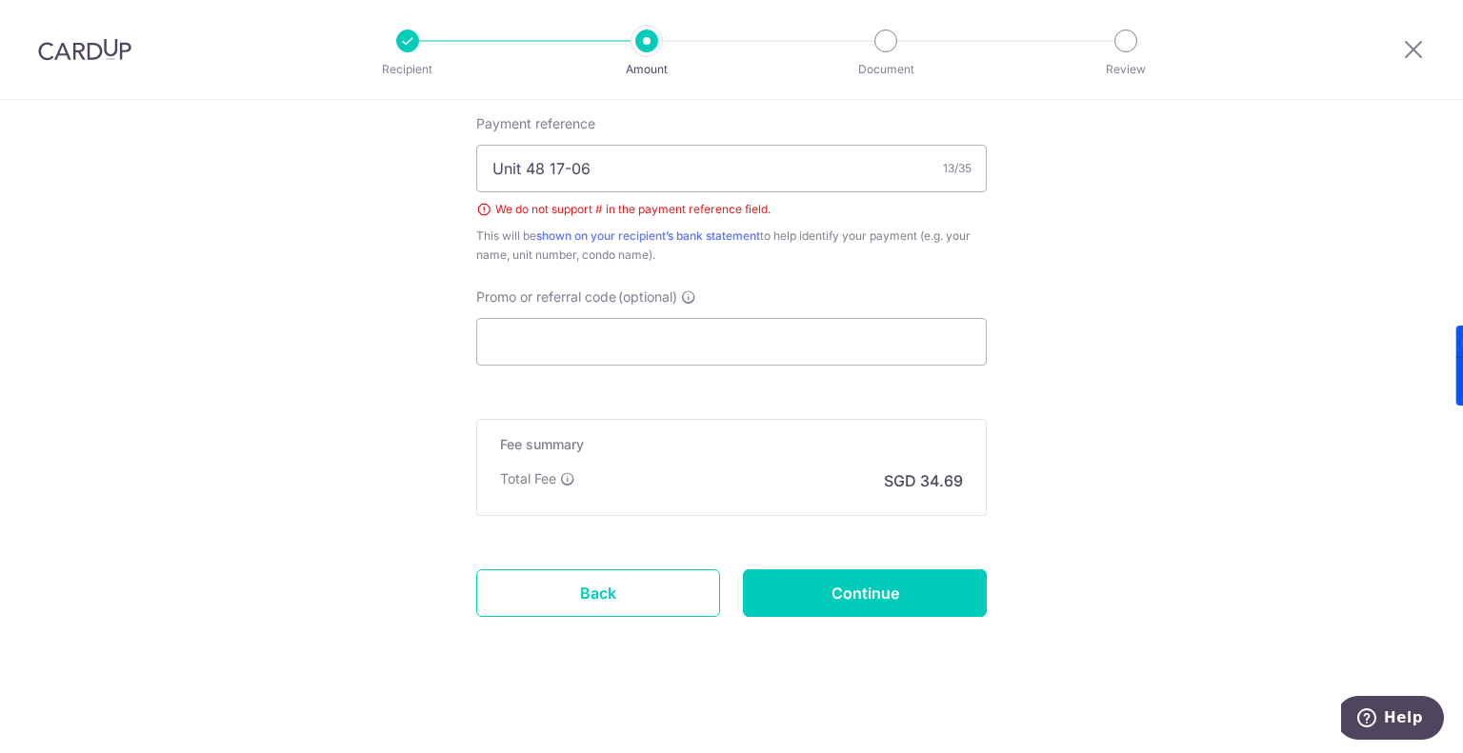
scroll to position [1217, 0]
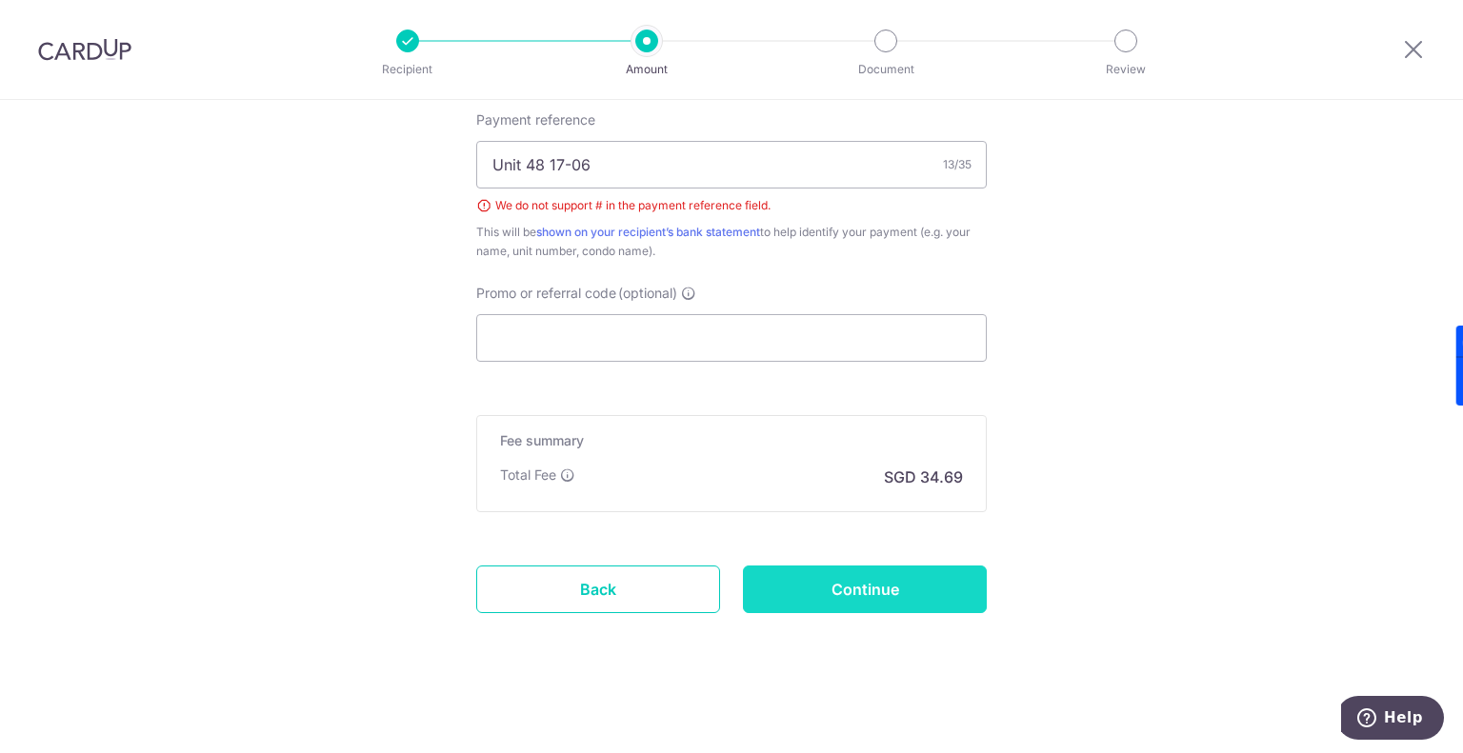
click at [796, 574] on input "Continue" at bounding box center [865, 590] width 244 height 48
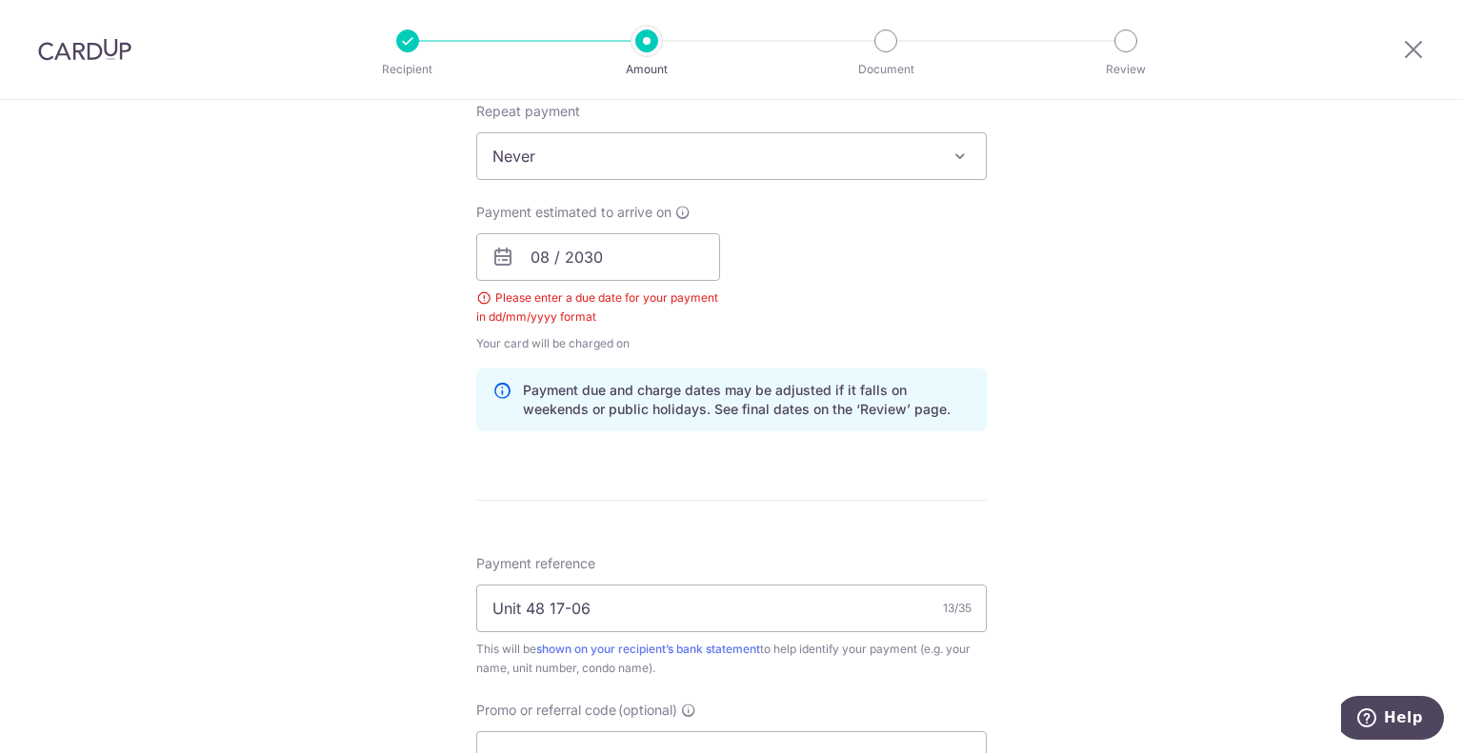
scroll to position [769, 0]
click at [636, 267] on input "08 / 2030" at bounding box center [598, 261] width 244 height 48
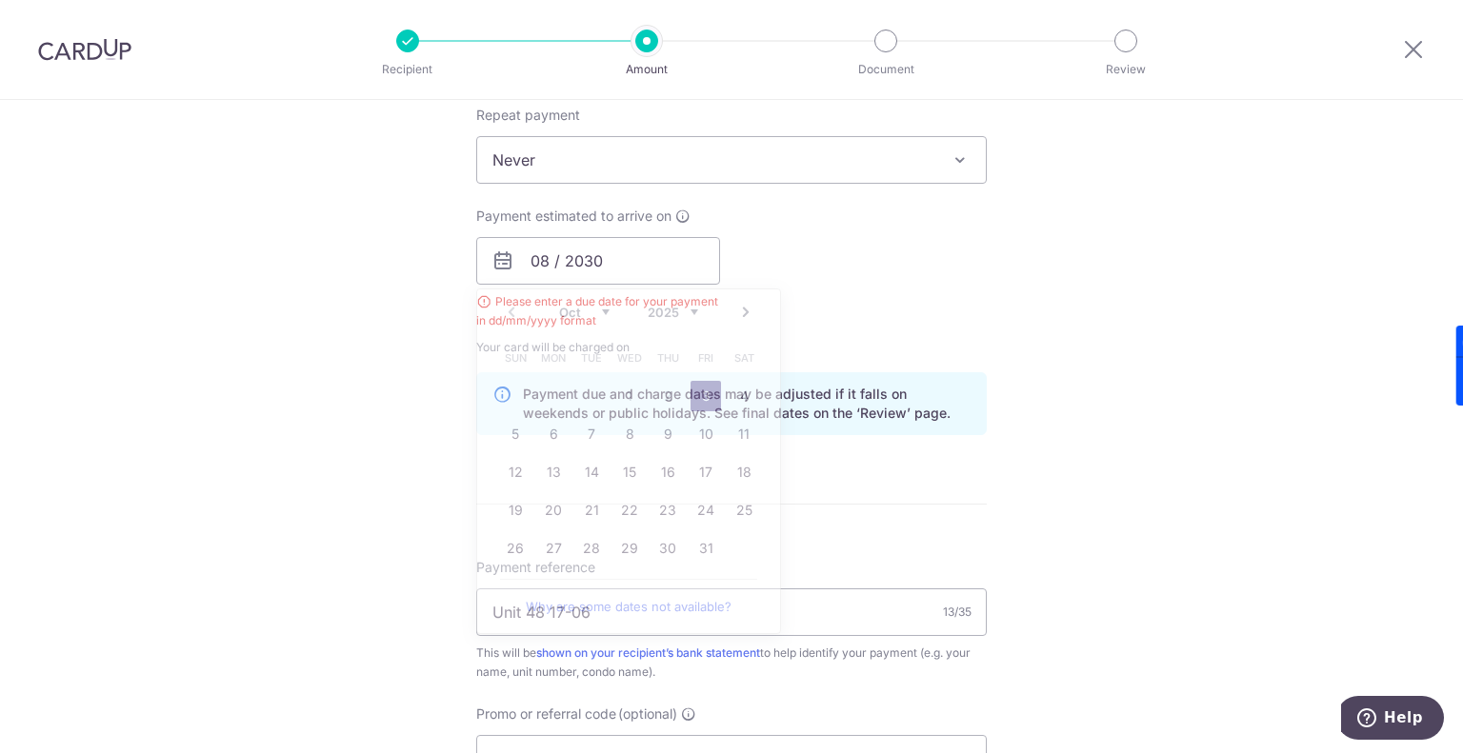
click at [862, 275] on div "Payment estimated to arrive on 08 / 2030 Prev Next Oct Nov Dec 2025 2026 2027 2…" at bounding box center [731, 282] width 533 height 150
drag, startPoint x: 596, startPoint y: 260, endPoint x: 535, endPoint y: 260, distance: 60.9
type textarea "0"
click at [586, 258] on input "08 / 2030" at bounding box center [598, 261] width 244 height 48
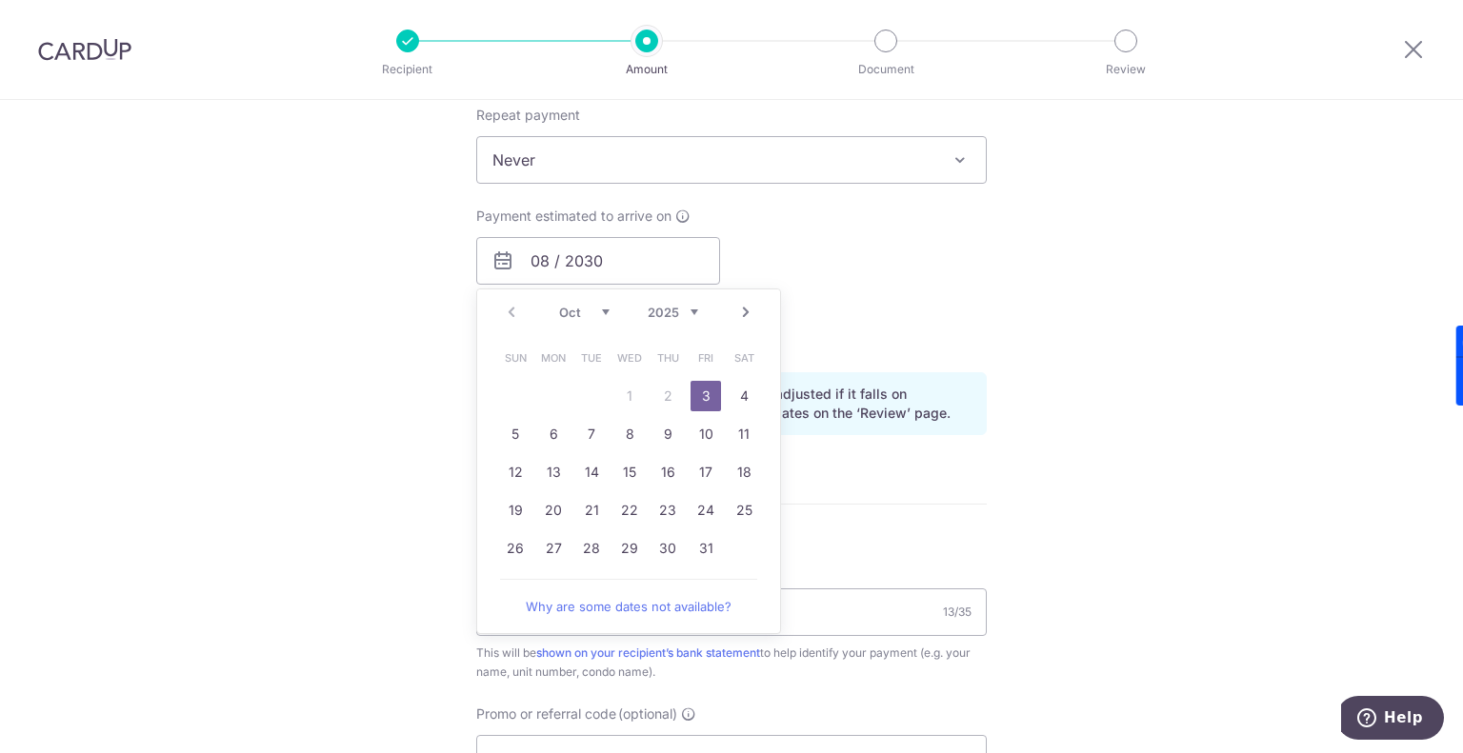
click at [688, 313] on select "2025 2026 2027 2028 2029 2030 2031 2032 2033 2034 2035" at bounding box center [673, 312] width 50 height 15
click at [575, 305] on select "Jan Feb Mar Apr May Jun Jul Aug Sep Oct Nov Dec" at bounding box center [584, 312] width 50 height 15
click at [731, 545] on link "31" at bounding box center [743, 548] width 30 height 30
click at [879, 558] on div "Payment reference Unit 48 17-06 13/35 This will be shown on your recipient’s ba…" at bounding box center [731, 620] width 510 height 124
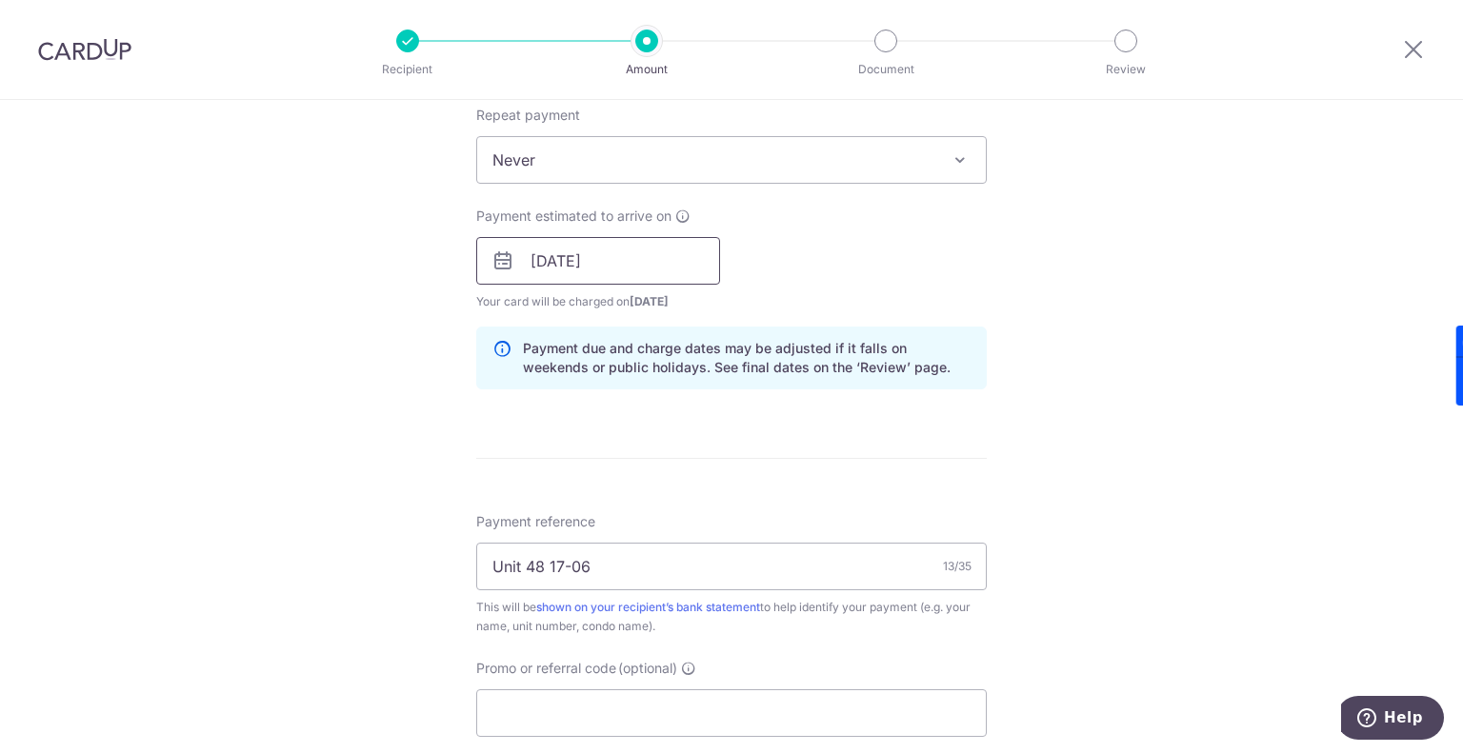
click at [621, 266] on input "31/08/2030" at bounding box center [598, 261] width 244 height 48
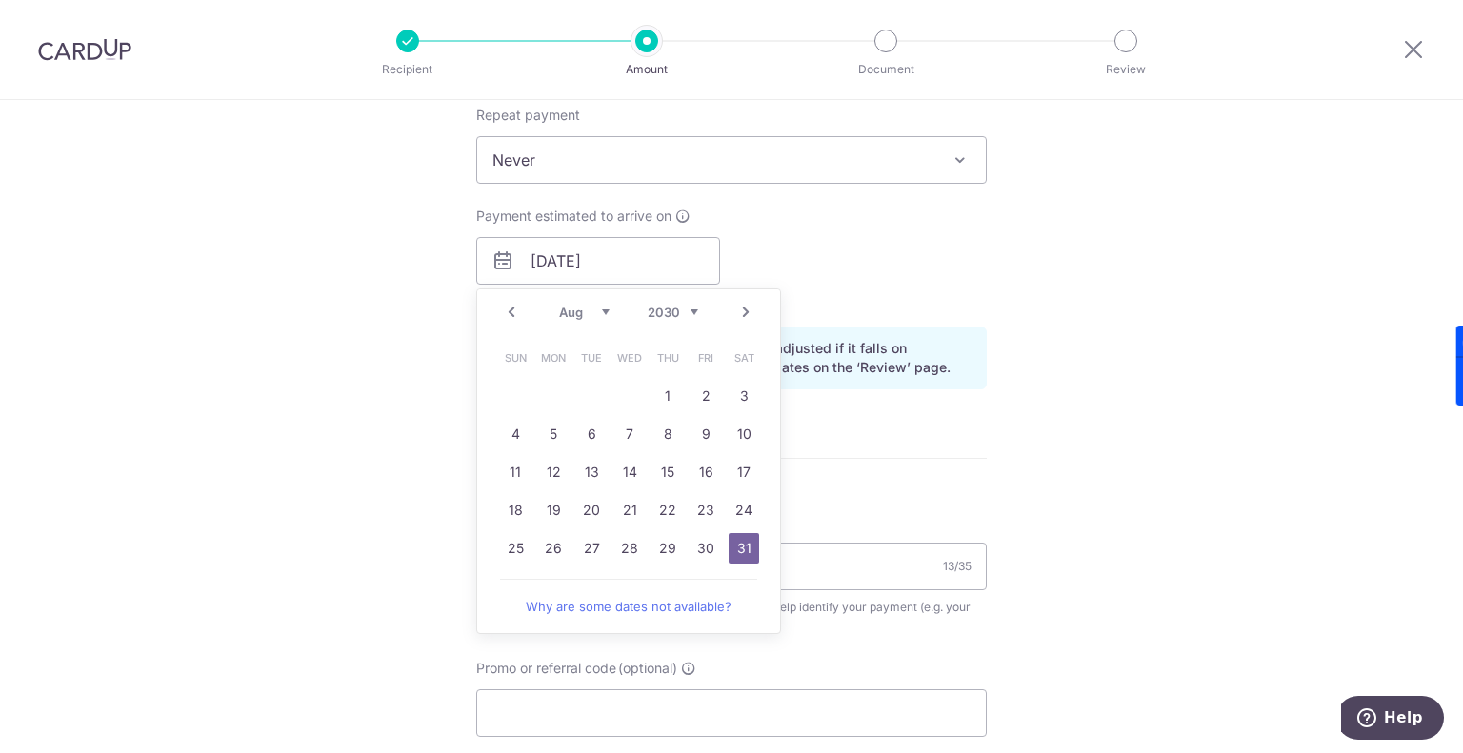
click at [507, 310] on link "Prev" at bounding box center [511, 312] width 23 height 23
click at [650, 309] on select "2025 2026 2027 2028 2029 2030 2031 2032 2033 2034 2035" at bounding box center [673, 312] width 50 height 15
click at [625, 389] on table "Sun Mon Tue Wed Thu Fri Sat 1 2 3 4 5 6 7 8 9 10 11 12 13 14 15 16 17 18 19 20 …" at bounding box center [629, 453] width 267 height 229
drag, startPoint x: 699, startPoint y: 395, endPoint x: 881, endPoint y: 415, distance: 183.0
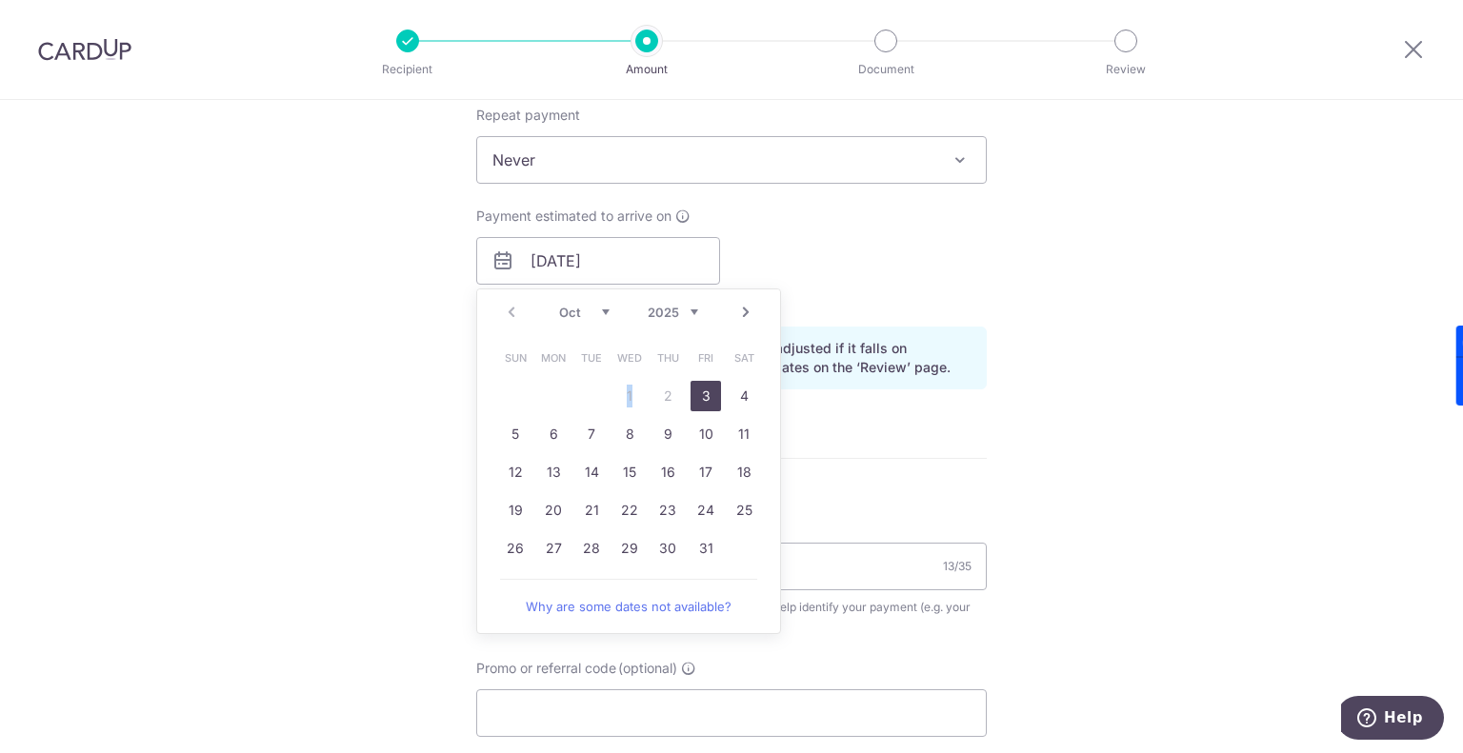
click at [699, 393] on link "3" at bounding box center [705, 396] width 30 height 30
type input "[DATE]"
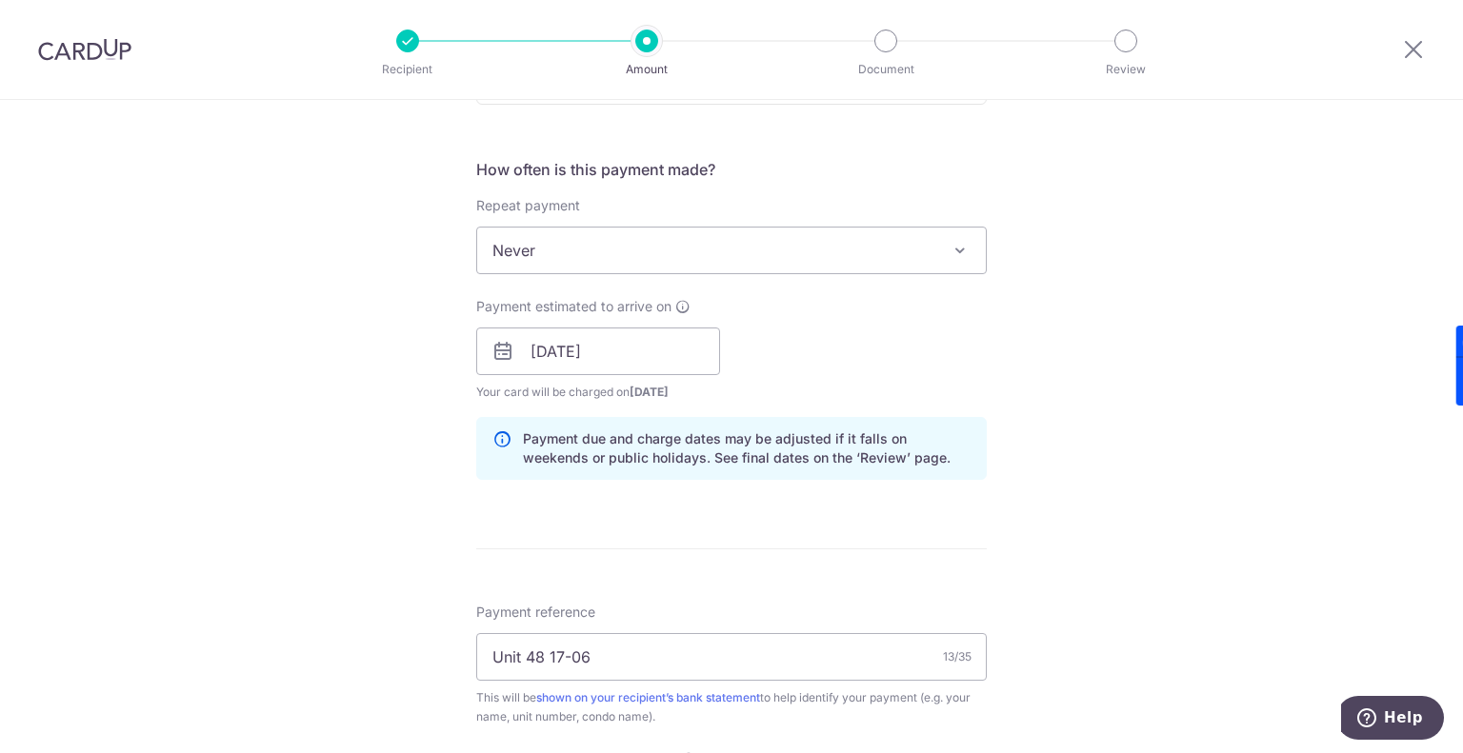
scroll to position [762, 0]
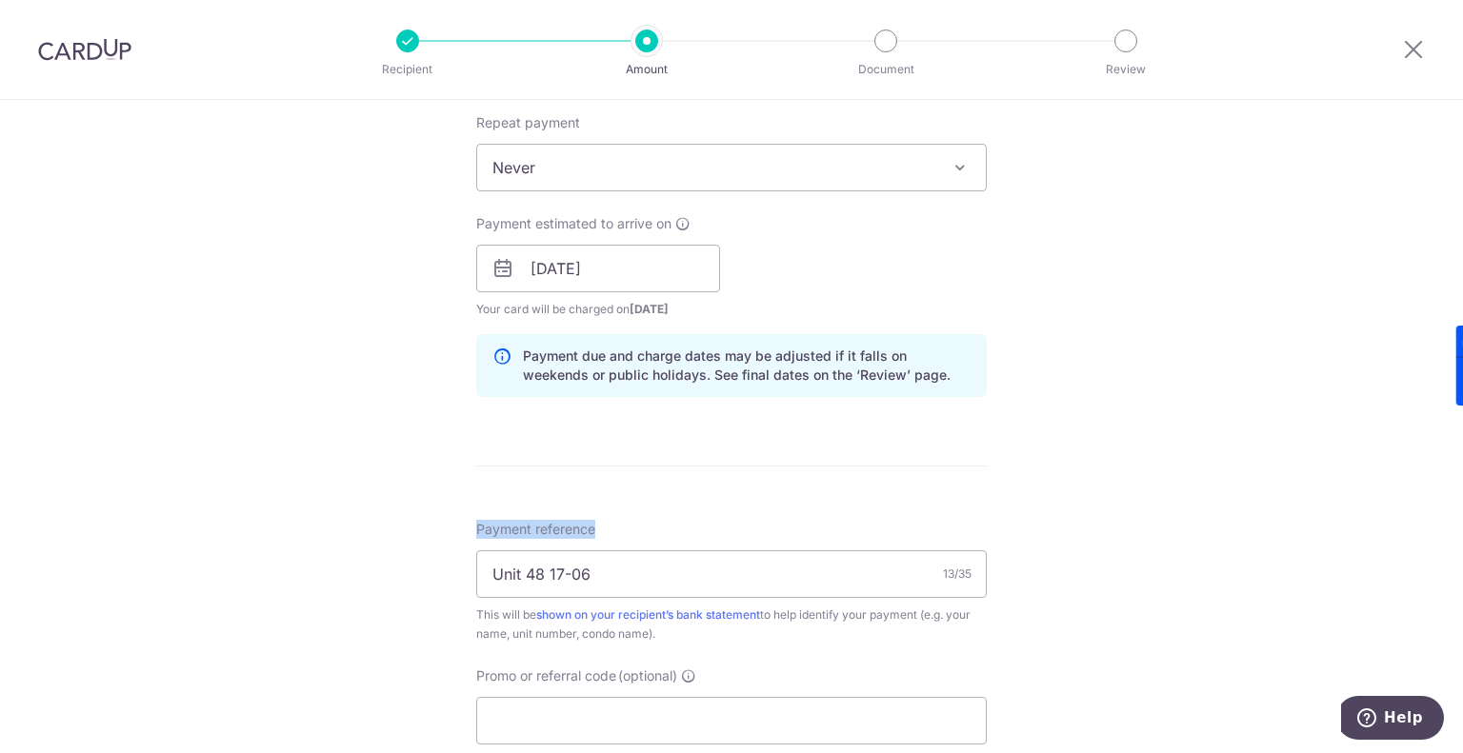
click at [1047, 494] on div "Tell us more about your payment Enter payment amount SGD 1,334.16 1334.16 Selec…" at bounding box center [731, 238] width 1463 height 1801
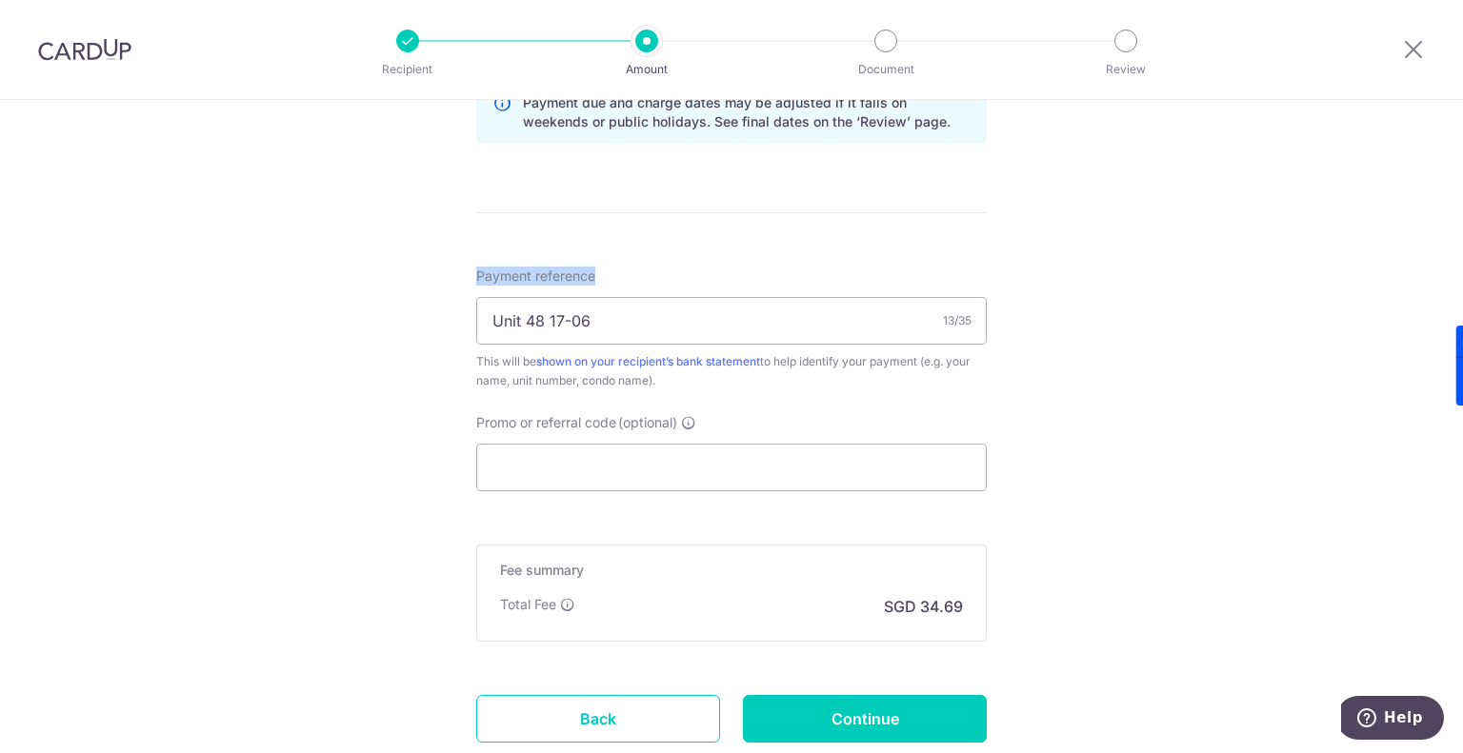
scroll to position [1145, 0]
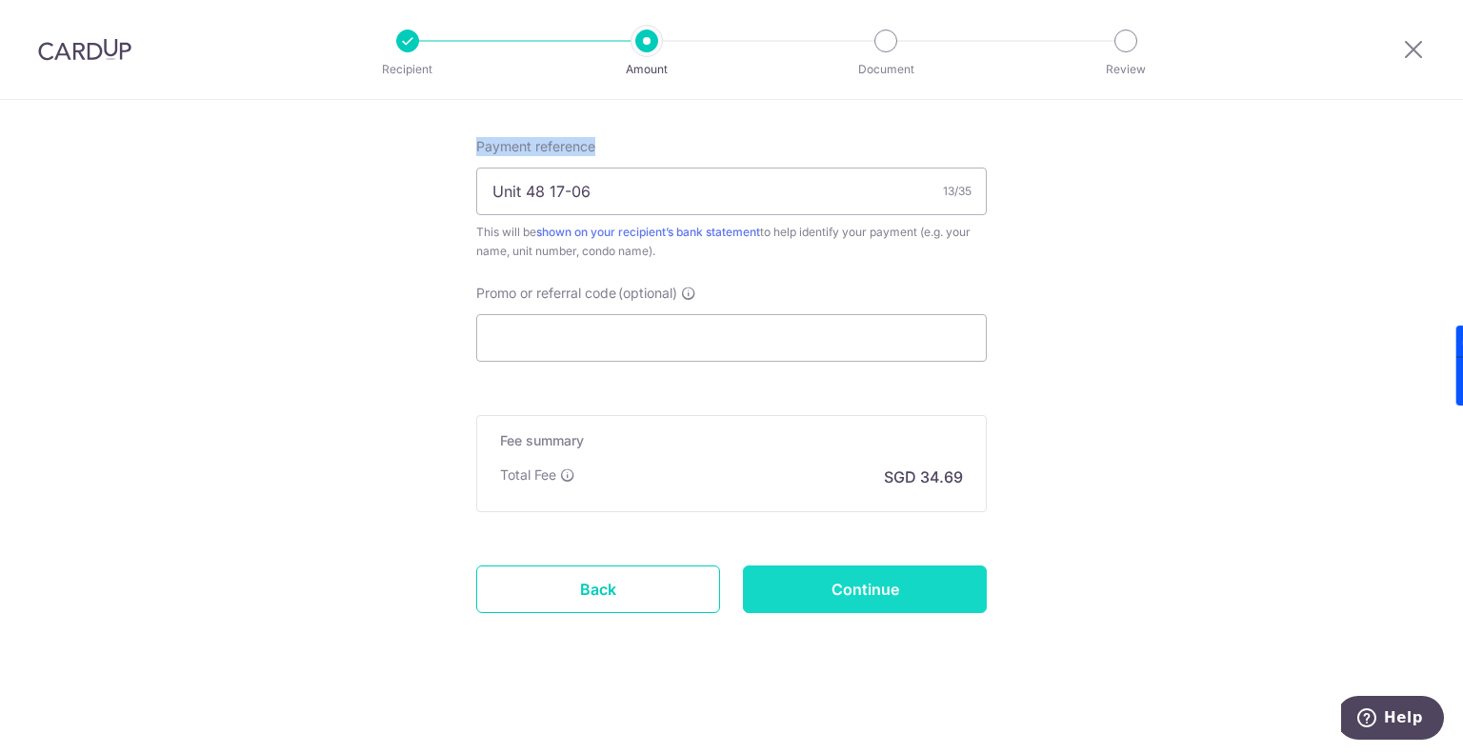
click at [921, 603] on input "Continue" at bounding box center [865, 590] width 244 height 48
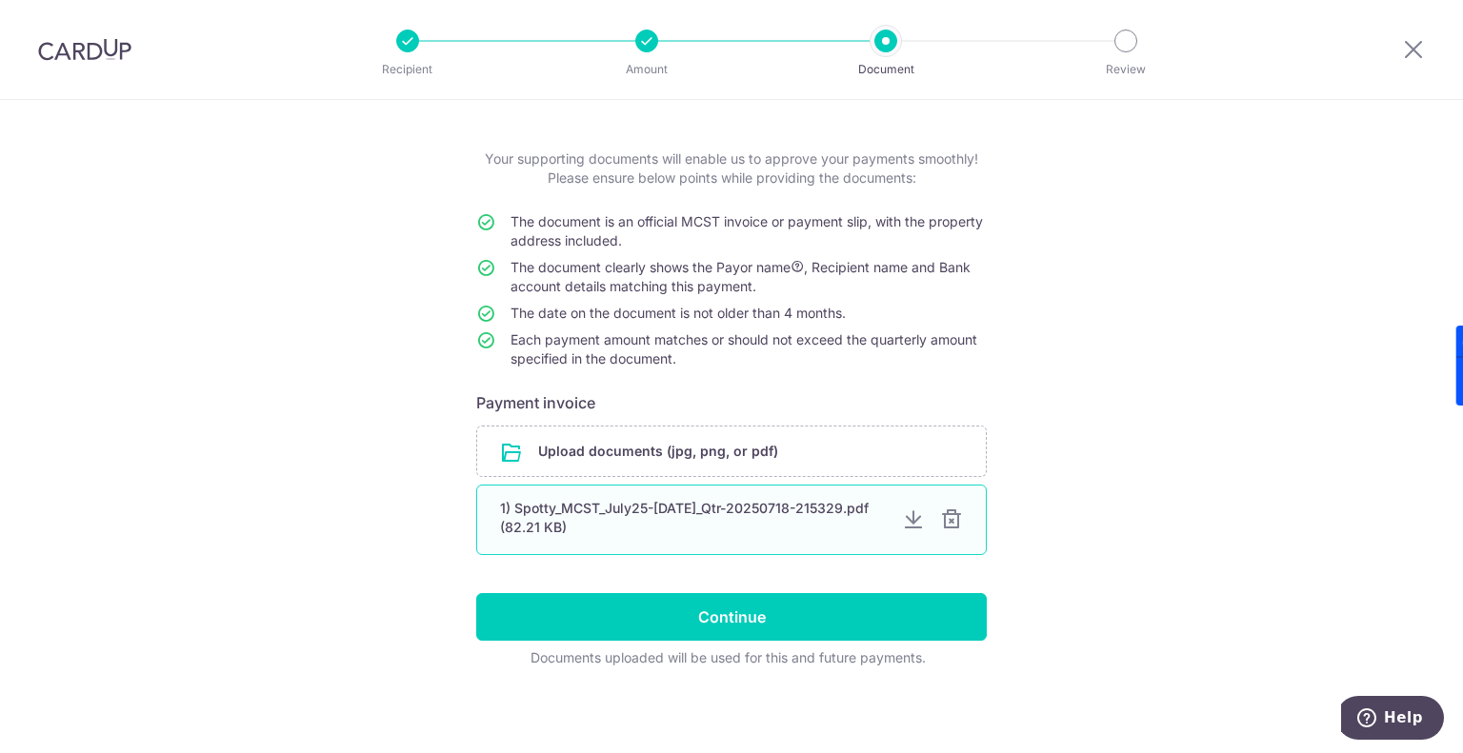
click at [953, 513] on div at bounding box center [951, 520] width 23 height 23
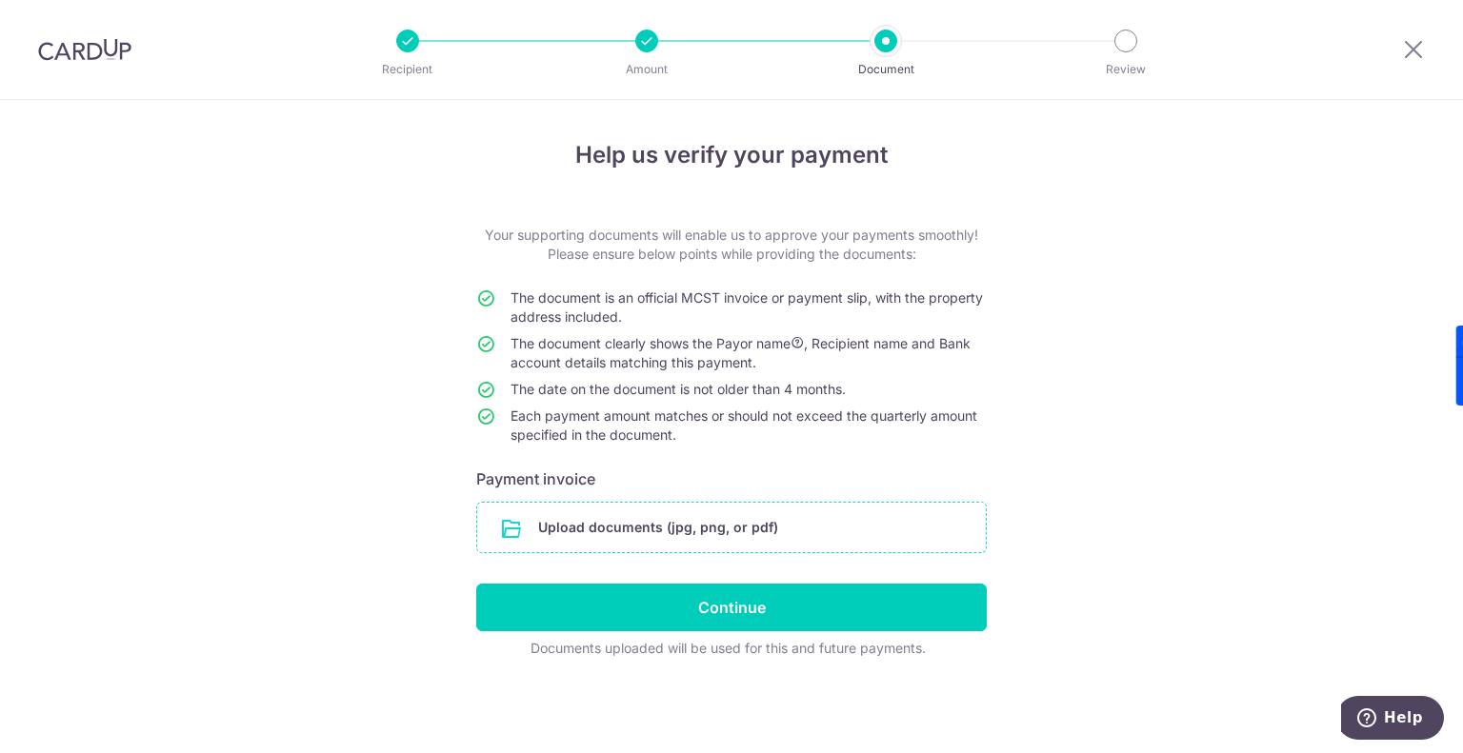
click at [716, 526] on input "file" at bounding box center [731, 528] width 509 height 50
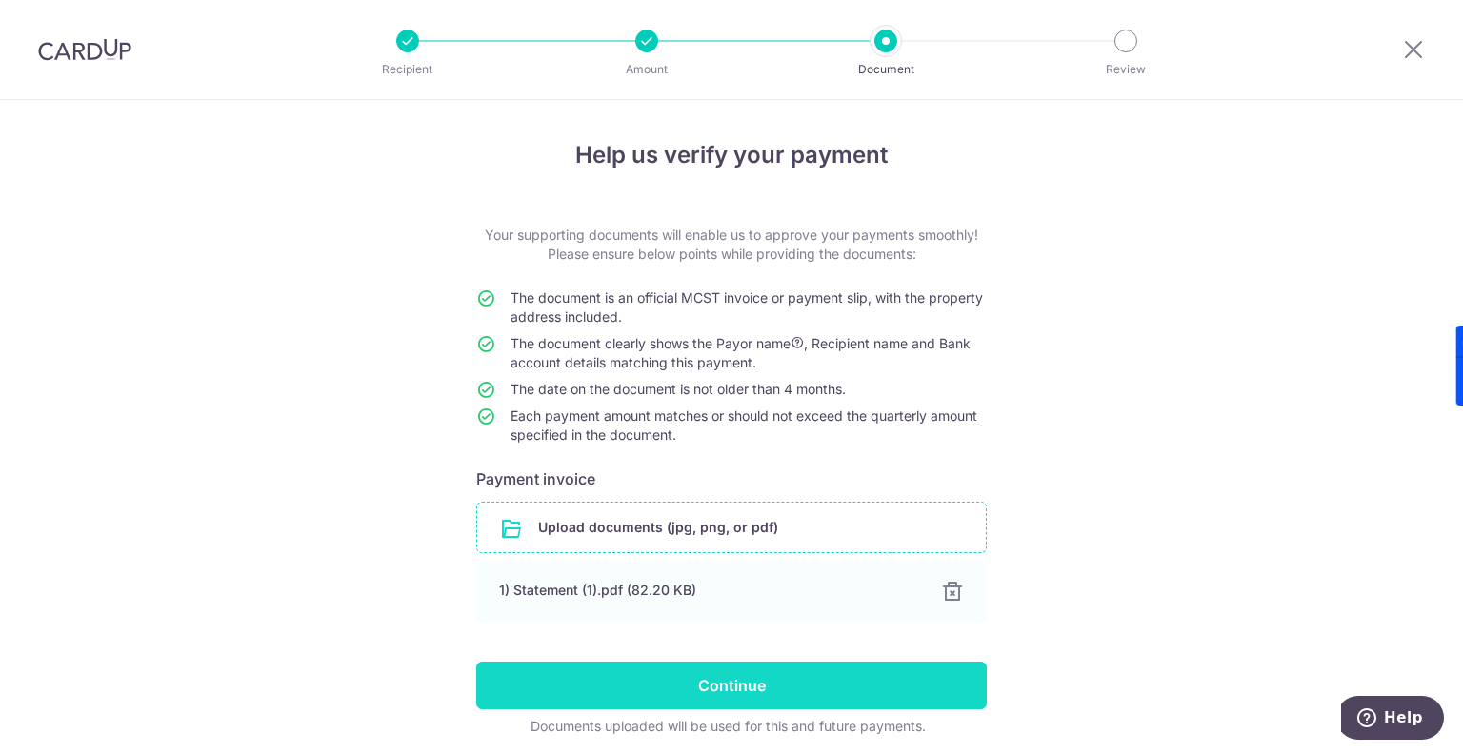
click at [747, 694] on input "Continue" at bounding box center [731, 686] width 510 height 48
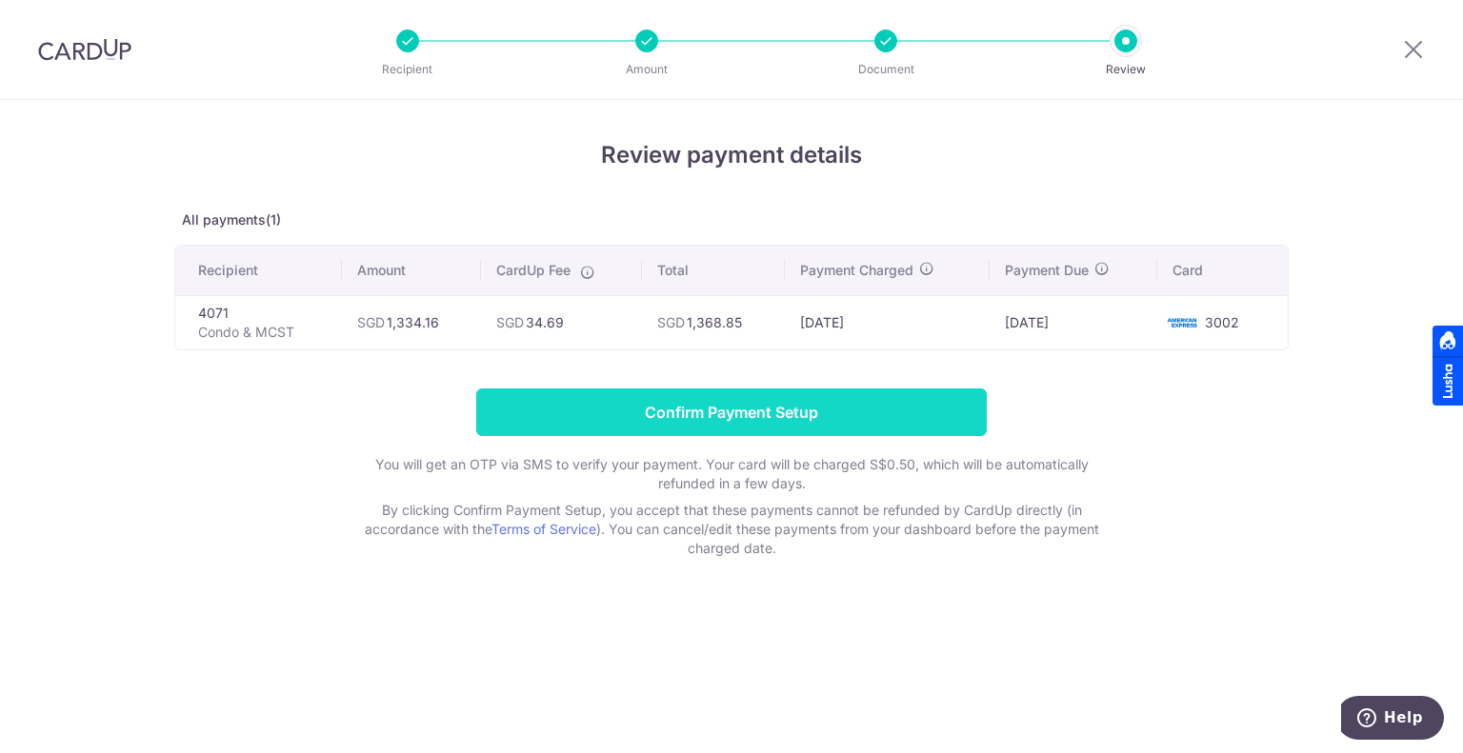
click at [762, 409] on input "Confirm Payment Setup" at bounding box center [731, 413] width 510 height 48
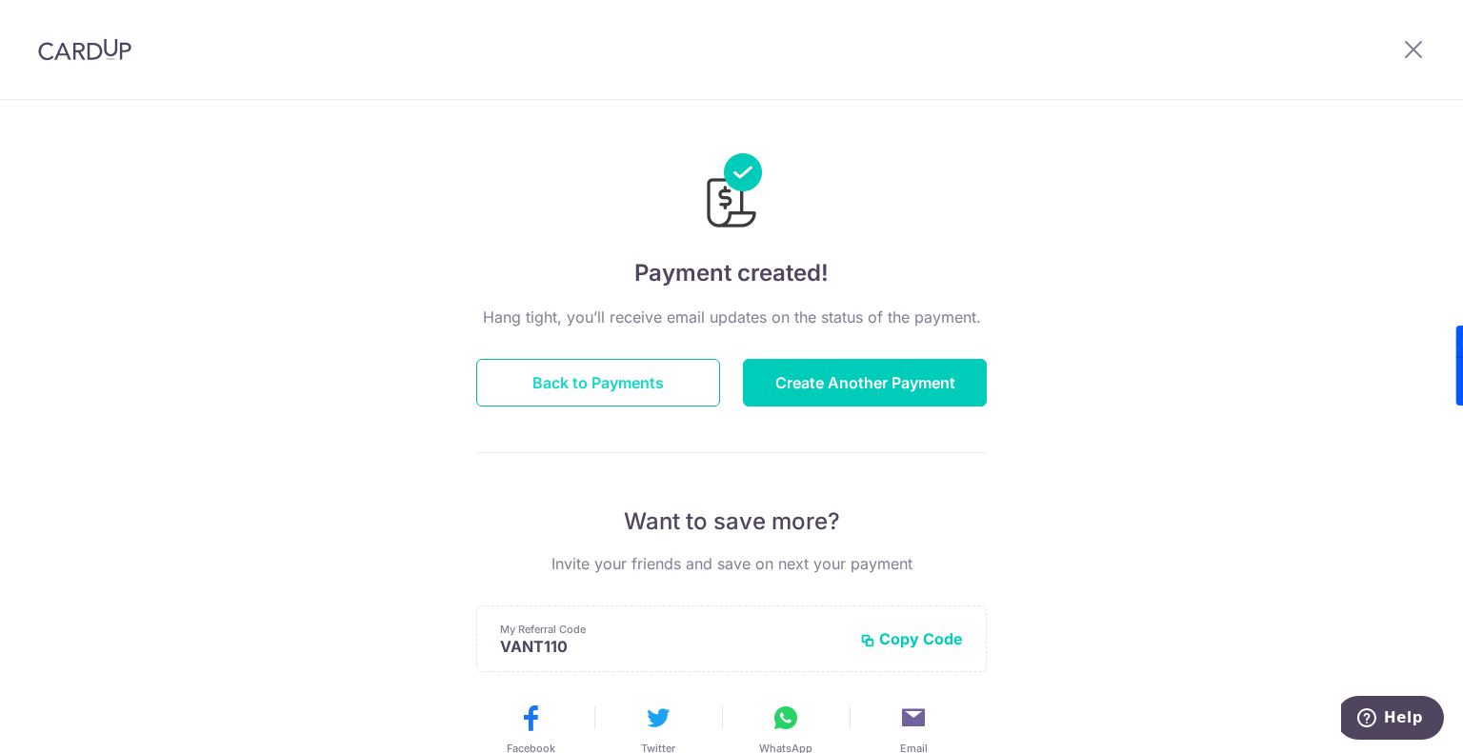
click at [684, 379] on button "Back to Payments" at bounding box center [598, 383] width 244 height 48
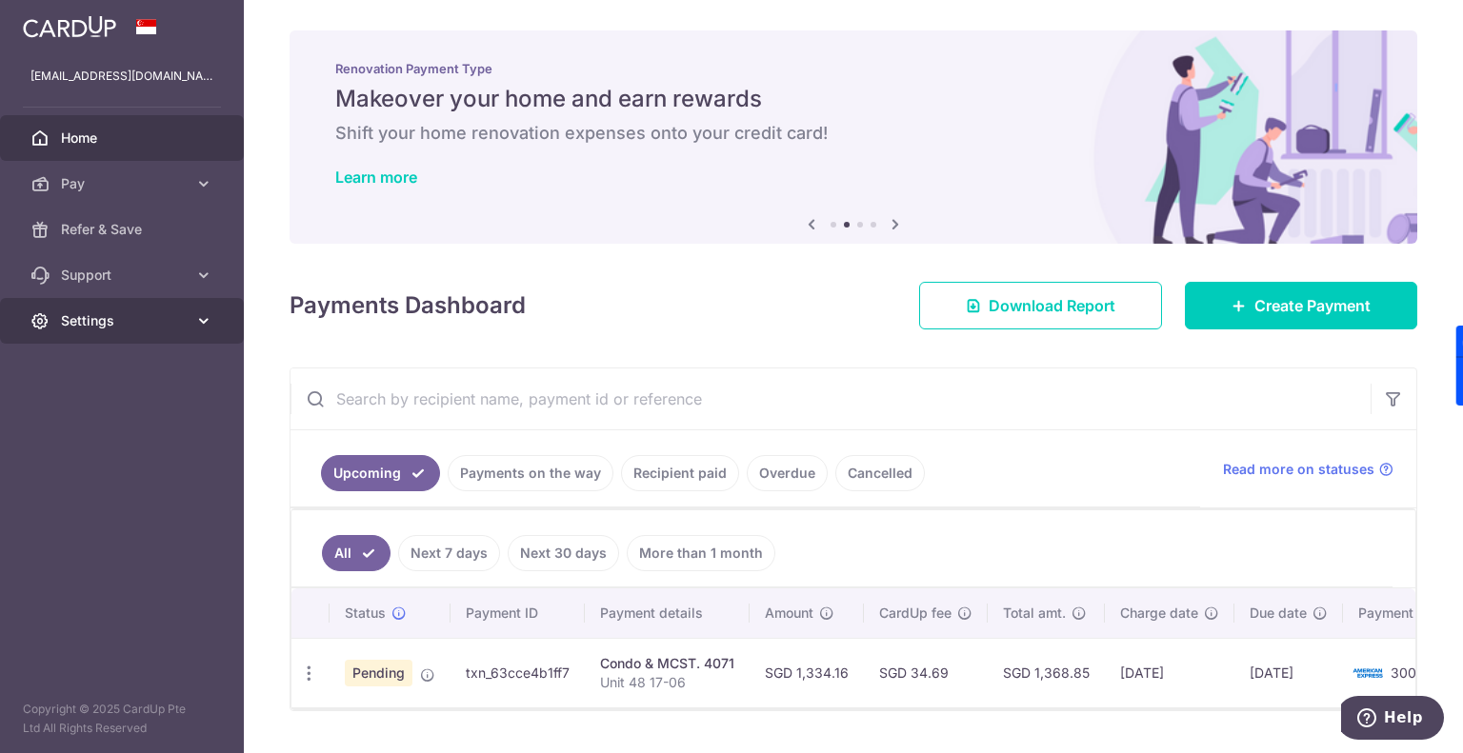
click at [89, 321] on span "Settings" at bounding box center [124, 320] width 126 height 19
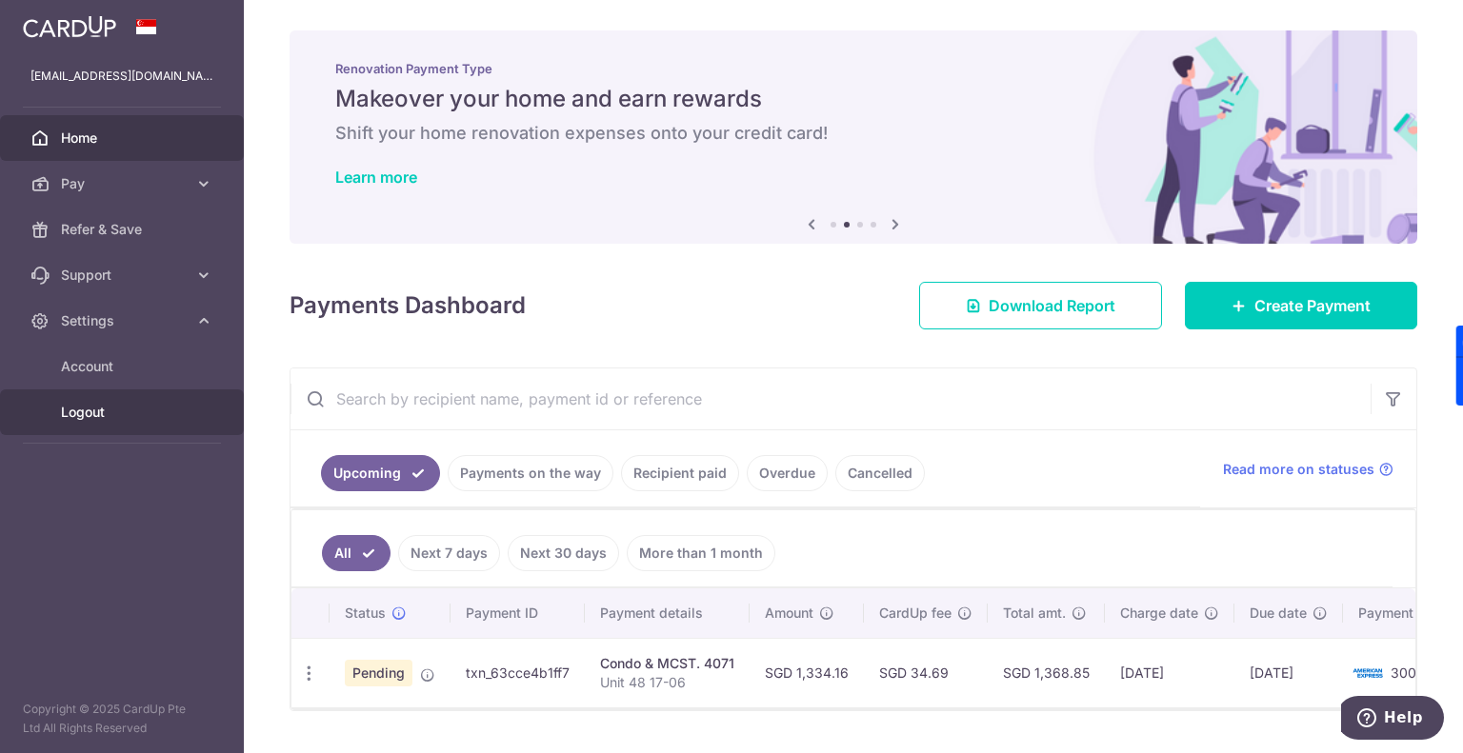
click at [76, 407] on span "Logout" at bounding box center [124, 412] width 126 height 19
